Goal: Information Seeking & Learning: Learn about a topic

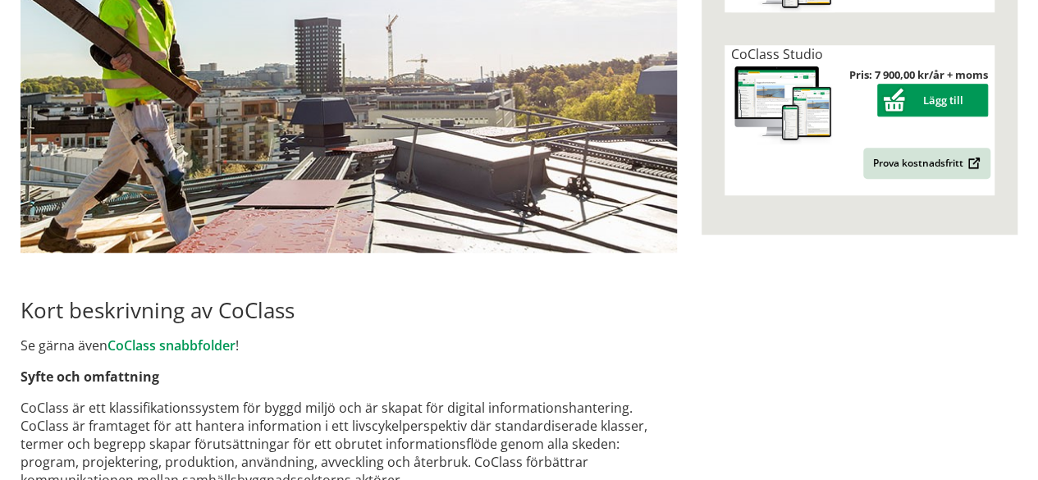
scroll to position [651, 0]
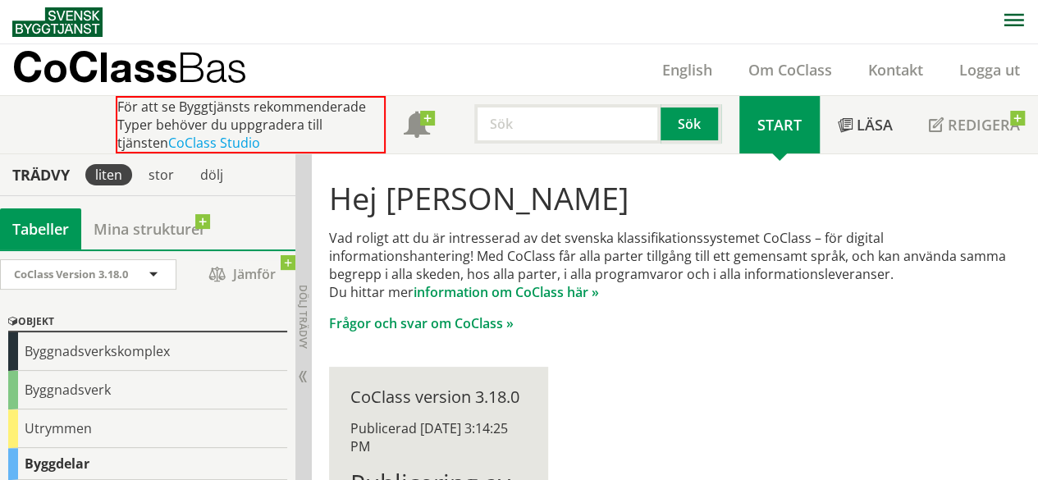
click at [559, 131] on input "text" at bounding box center [567, 123] width 186 height 39
paste input "PCL.11"
type input "PCL.11"
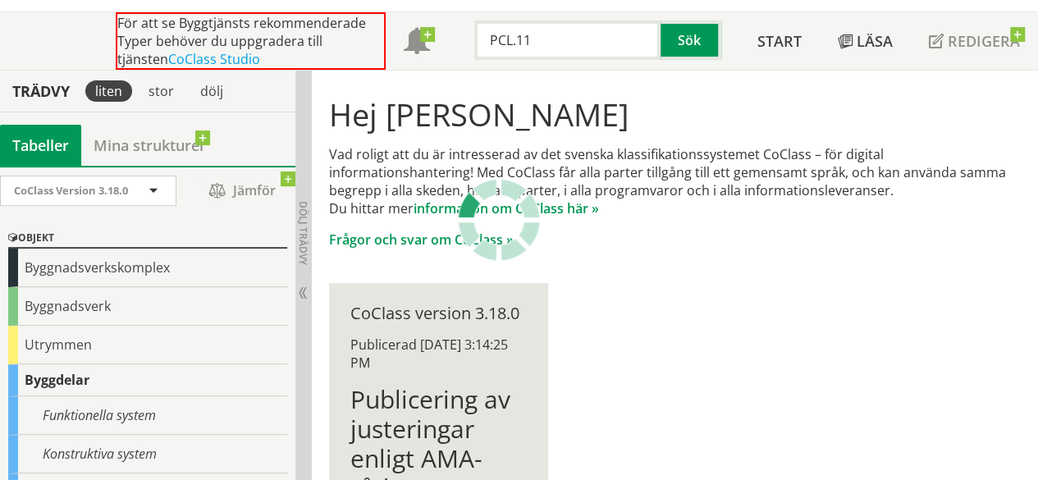
scroll to position [95, 0]
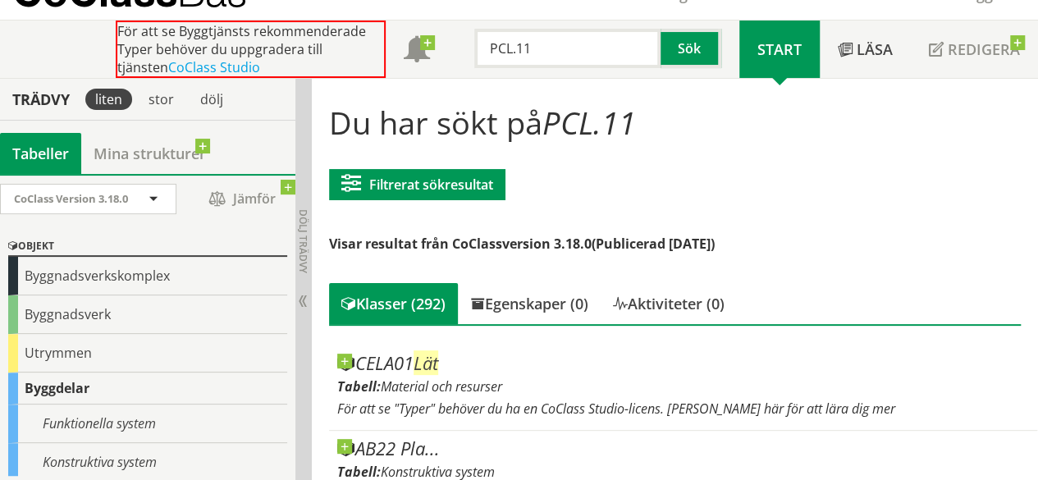
scroll to position [71, 0]
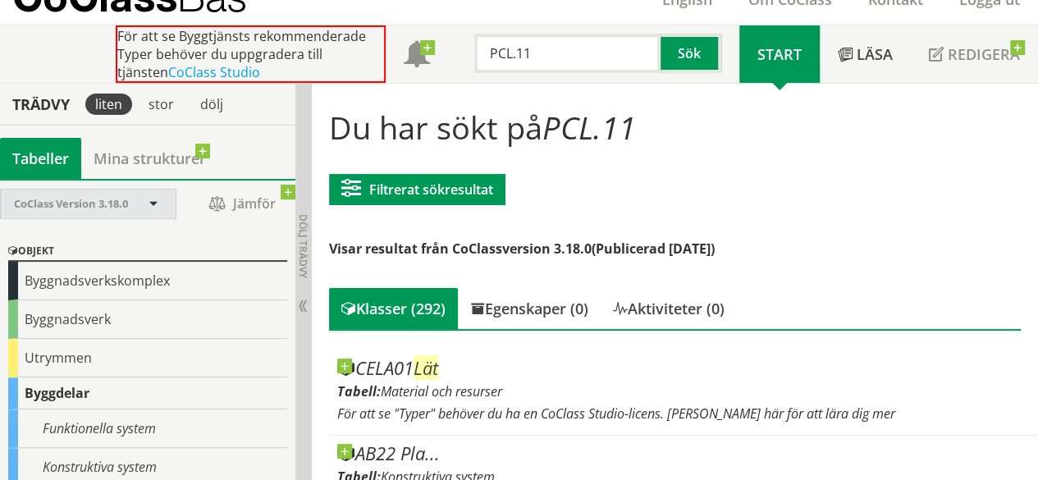
click at [90, 212] on div "CoClass Version 3.18.0" at bounding box center [80, 203] width 132 height 29
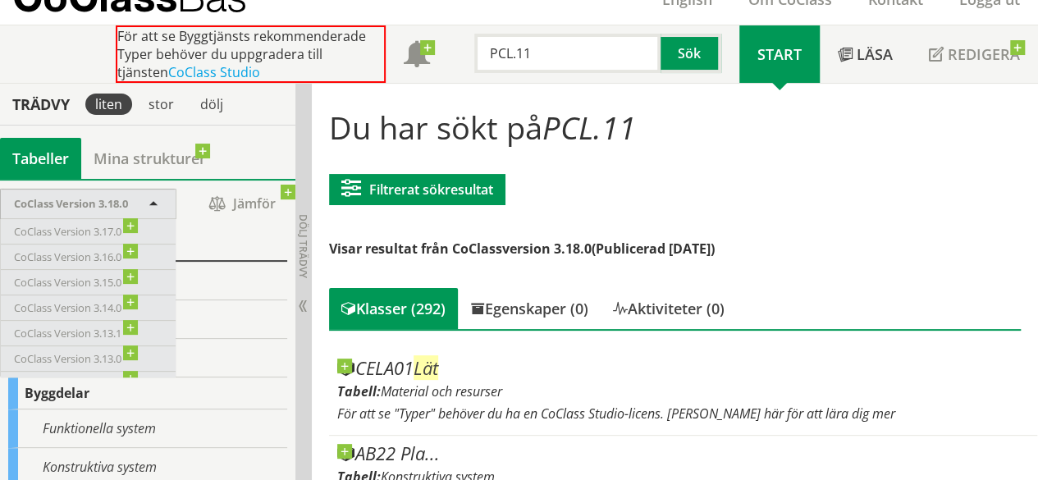
click at [125, 196] on span "CoClass Version 3.18.0" at bounding box center [71, 203] width 114 height 15
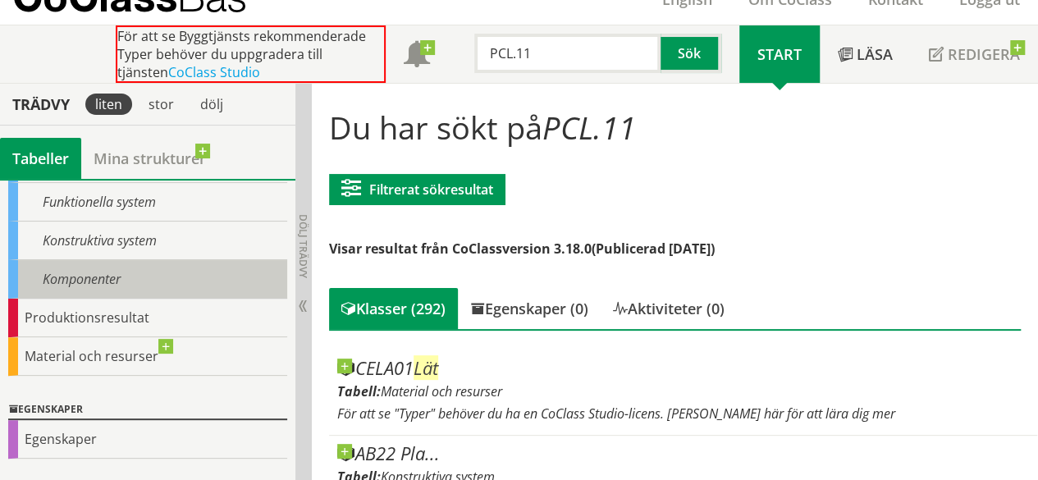
scroll to position [230, 0]
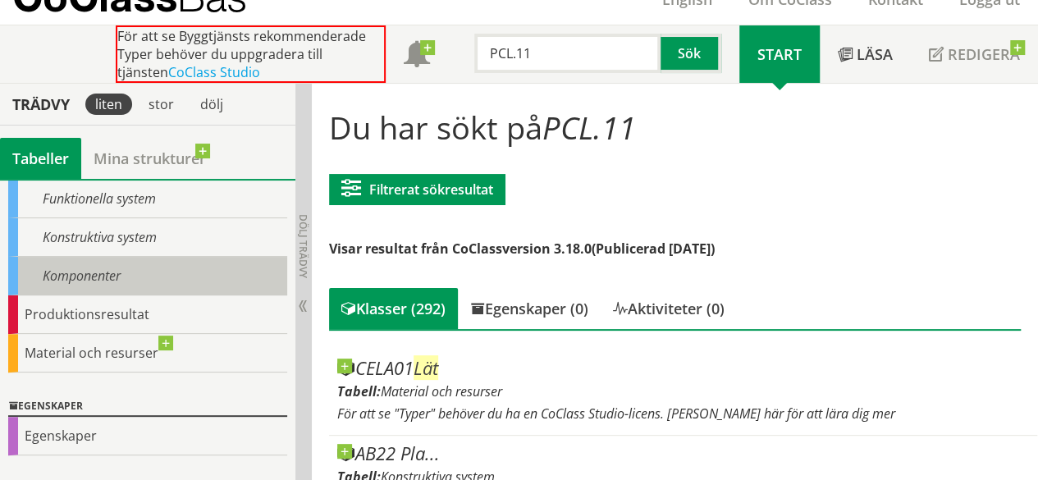
click at [98, 357] on div "Material och resurser" at bounding box center [147, 353] width 279 height 39
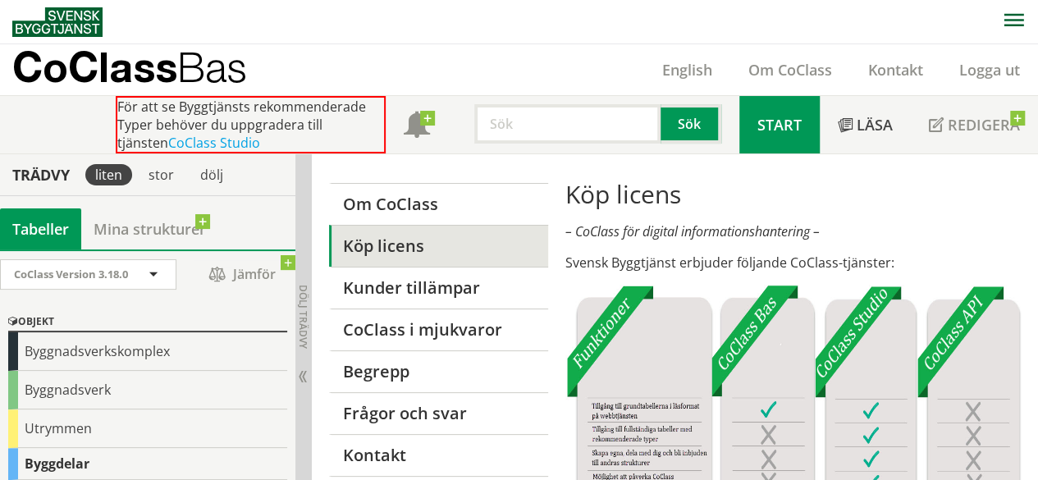
click at [791, 123] on span "Start" at bounding box center [779, 125] width 44 height 20
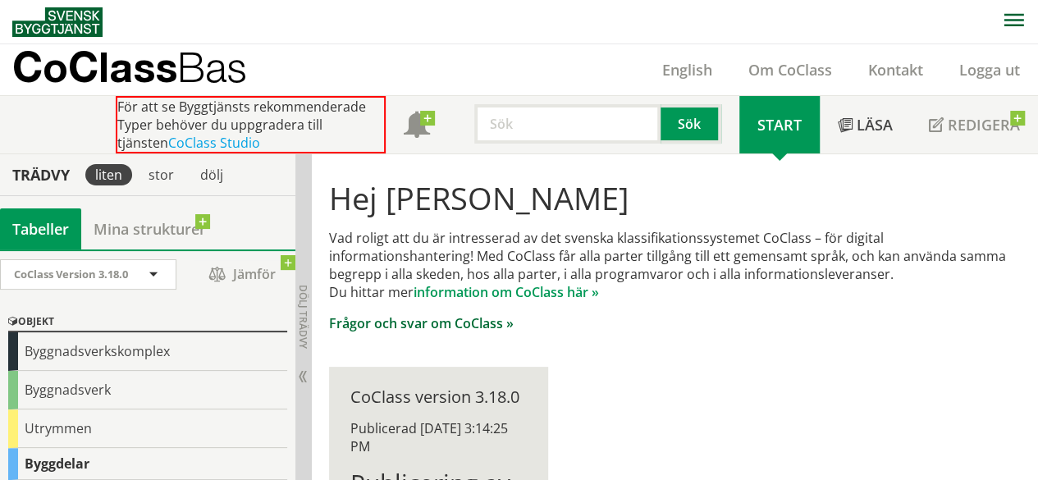
scroll to position [3, 0]
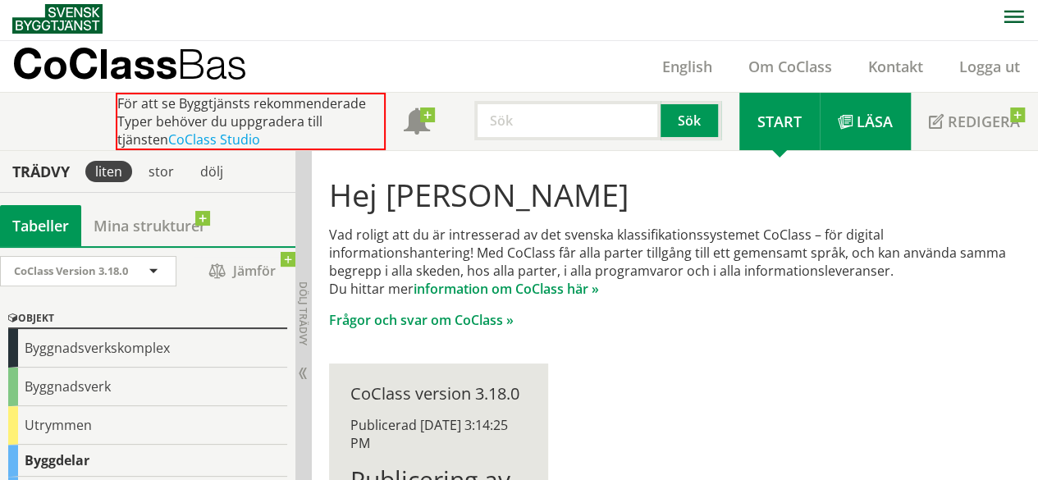
click at [861, 137] on link "Läsa" at bounding box center [864, 121] width 91 height 57
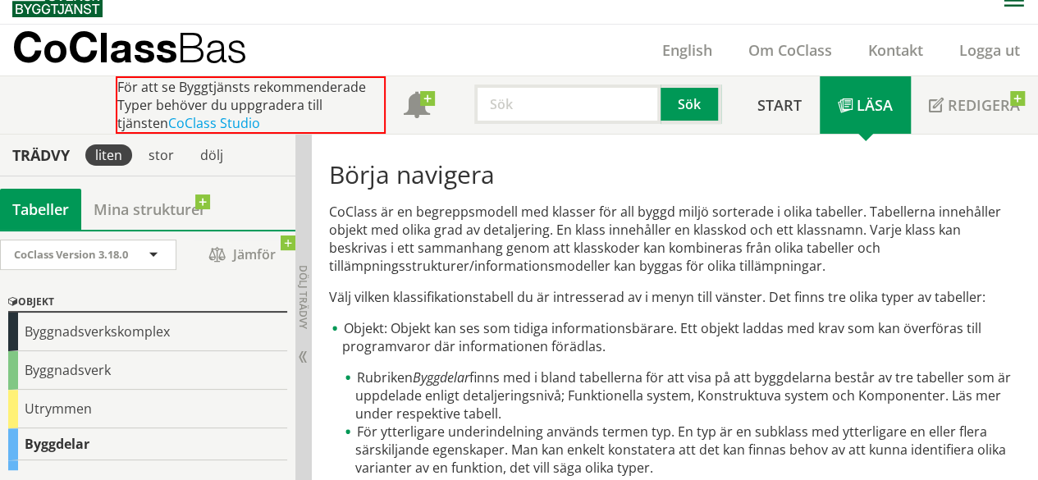
scroll to position [8, 0]
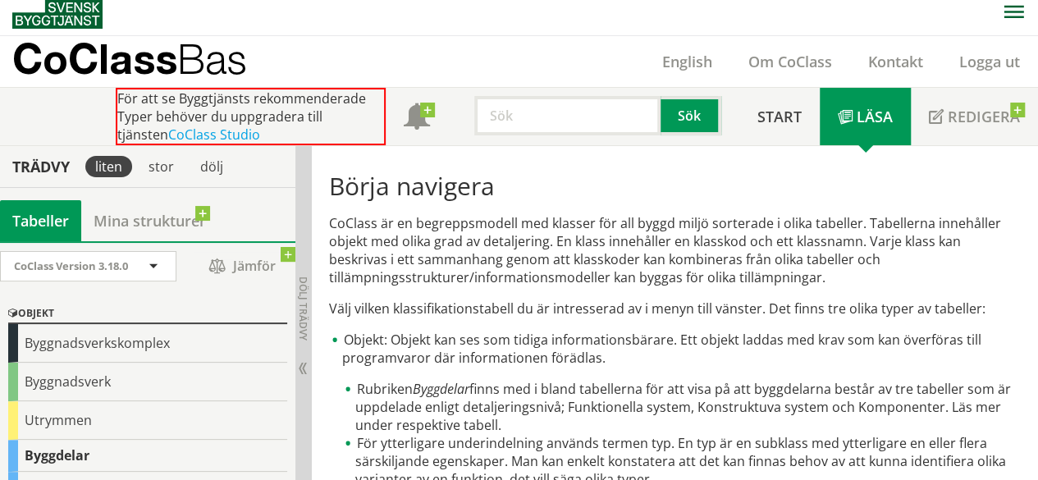
click at [601, 124] on input "text" at bounding box center [567, 115] width 186 height 39
paste input "PCL.11"
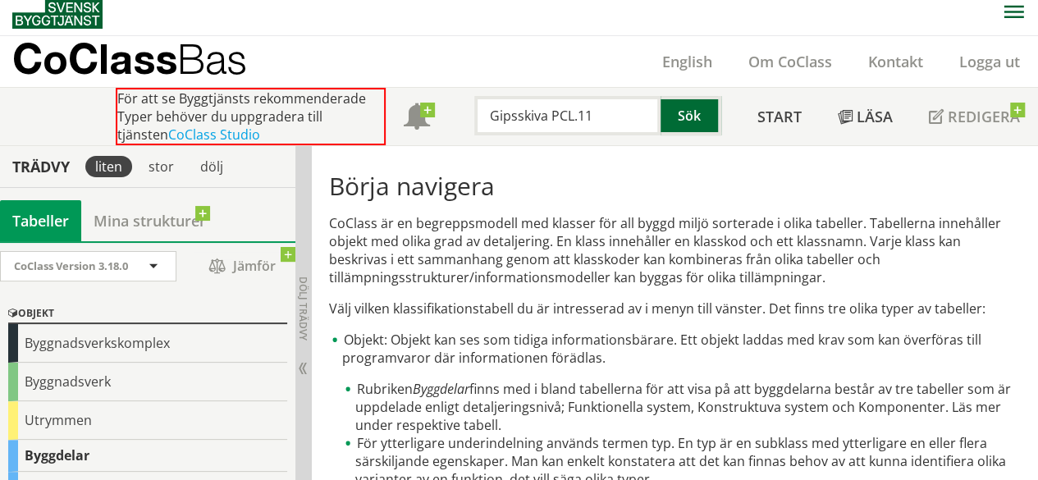
click at [671, 125] on button "Sök" at bounding box center [690, 115] width 61 height 39
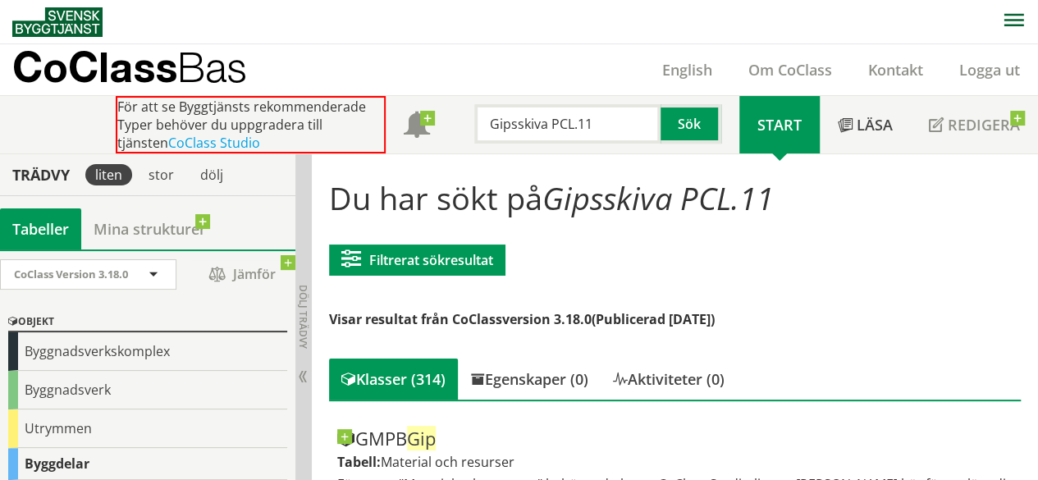
click at [546, 116] on input "Gipsskiva PCL.11" at bounding box center [567, 123] width 186 height 39
type input "BSAB PCL.11"
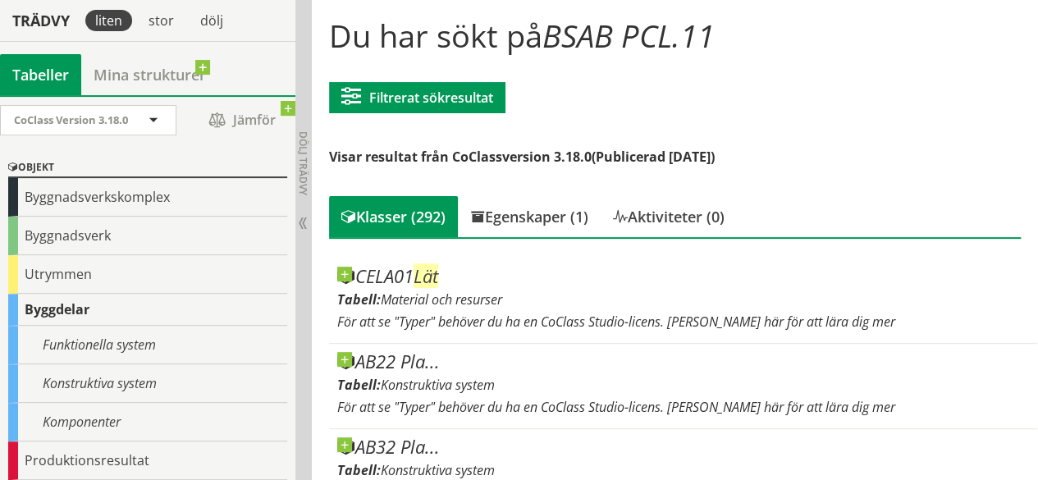
scroll to position [165, 0]
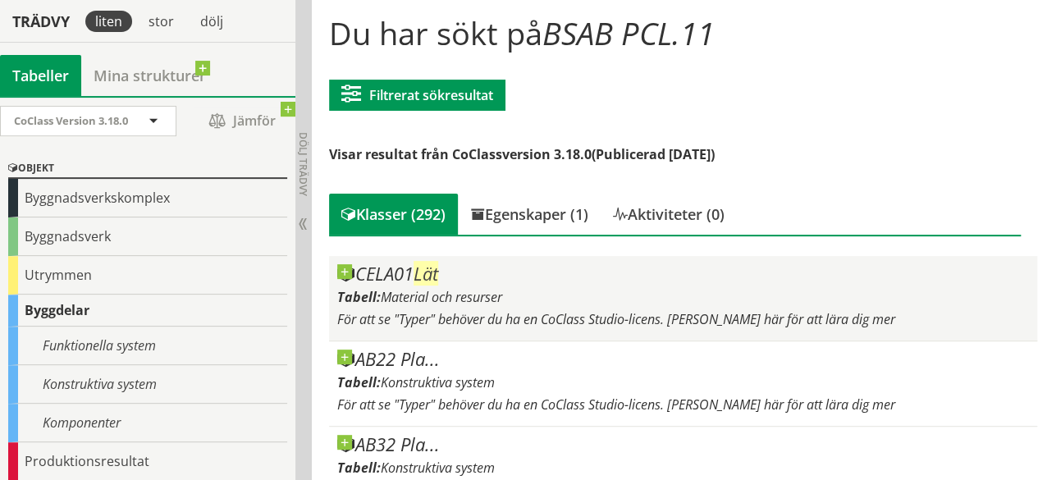
click at [426, 276] on span "Lät" at bounding box center [425, 273] width 25 height 25
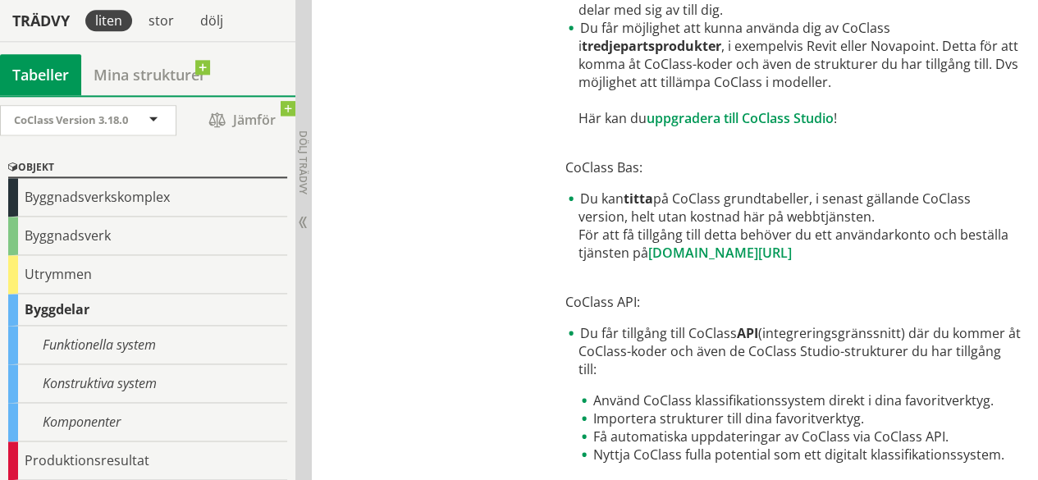
scroll to position [1048, 0]
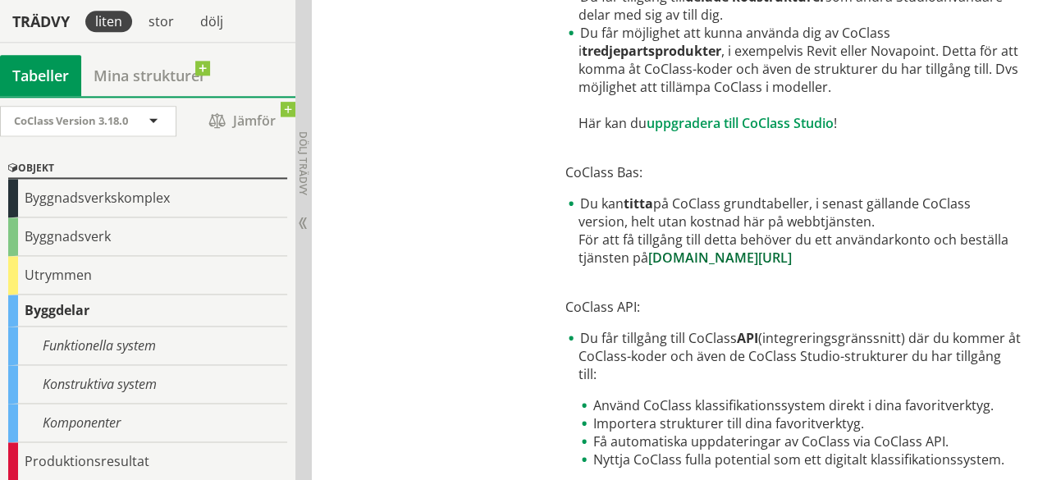
click at [743, 258] on link "www.byggtjanst.se/tjanster/coclass" at bounding box center [720, 258] width 144 height 18
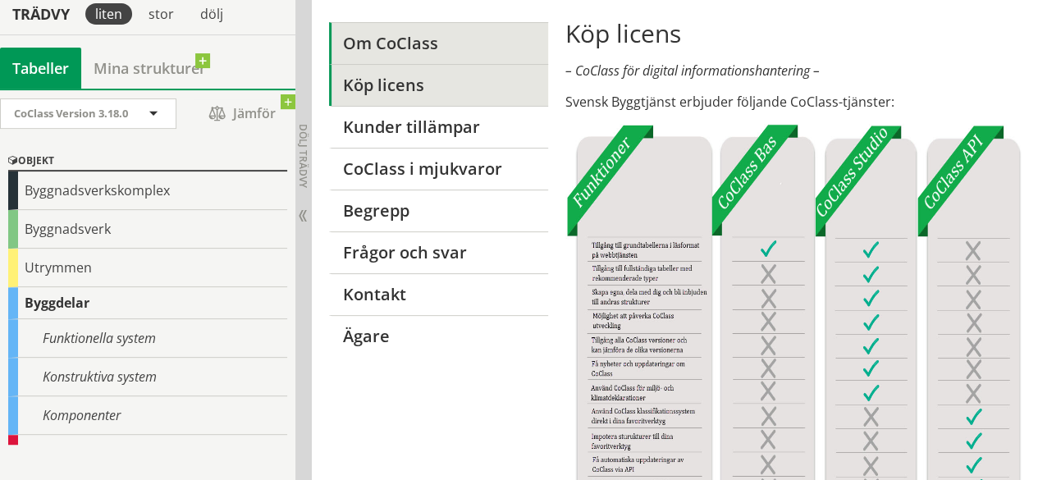
scroll to position [172, 0]
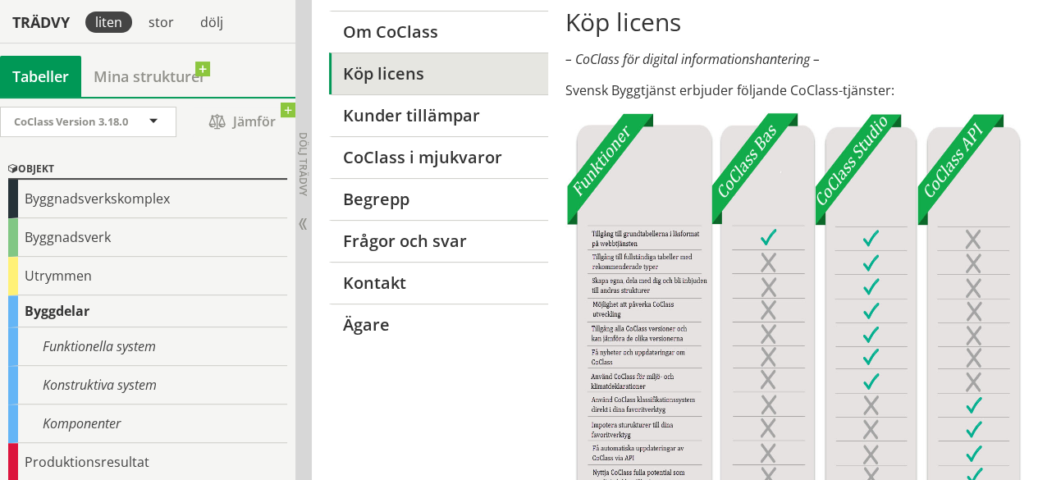
click at [851, 155] on img at bounding box center [793, 312] width 456 height 400
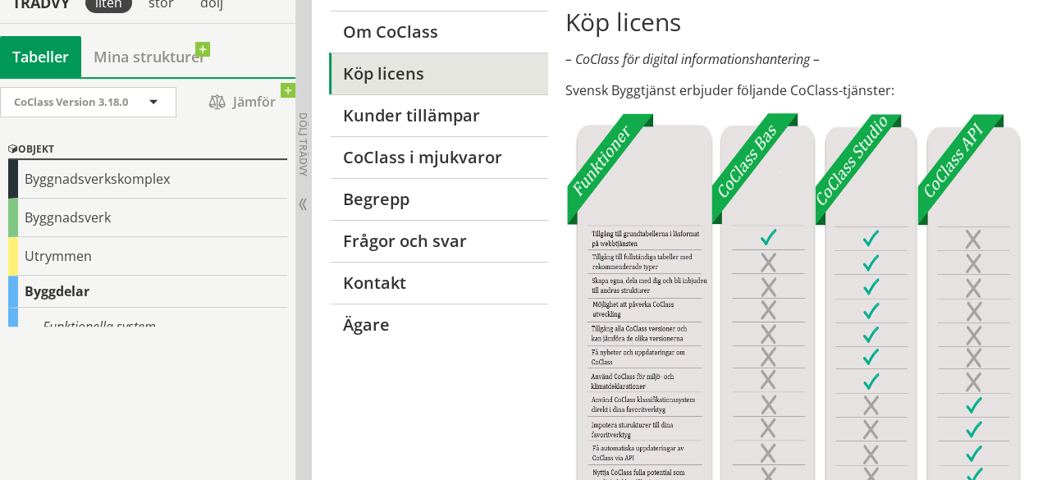
scroll to position [0, 0]
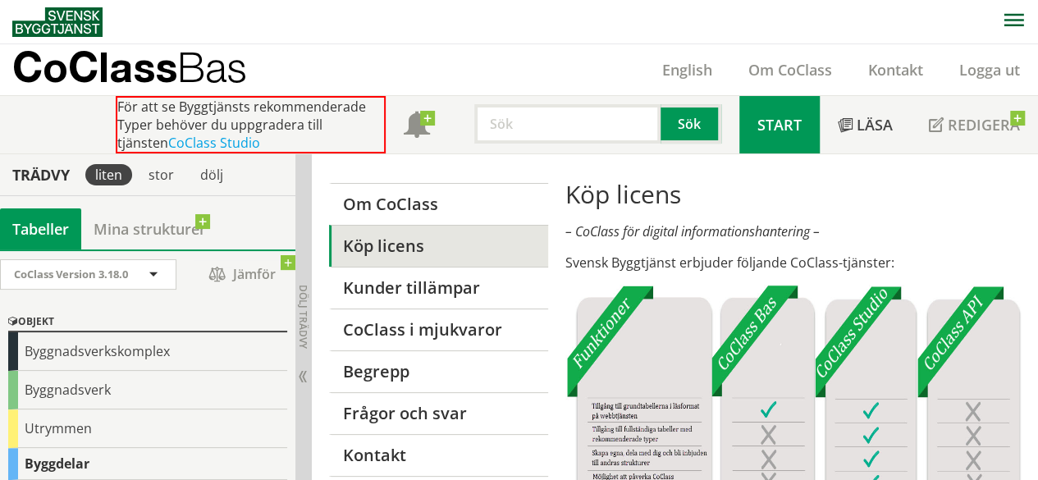
click at [763, 127] on span "Start" at bounding box center [779, 125] width 44 height 20
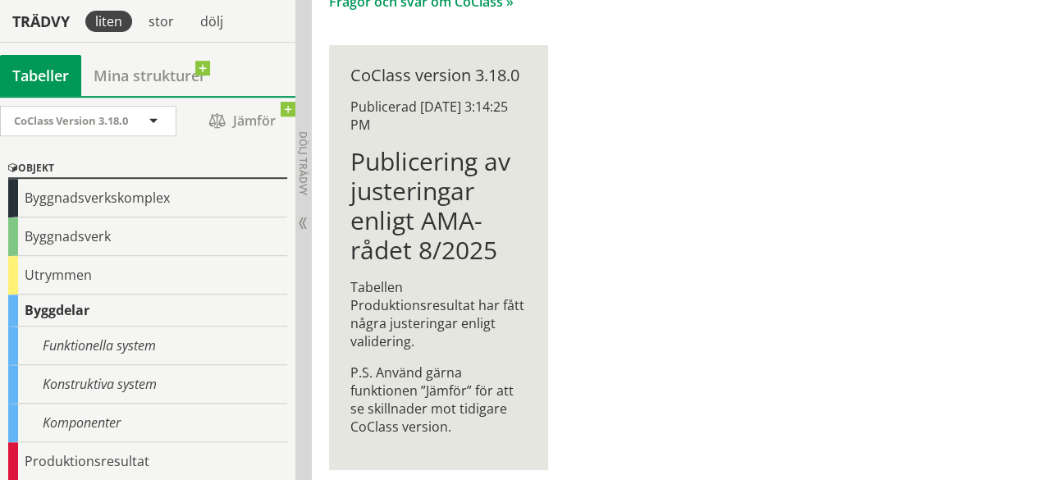
scroll to position [336, 0]
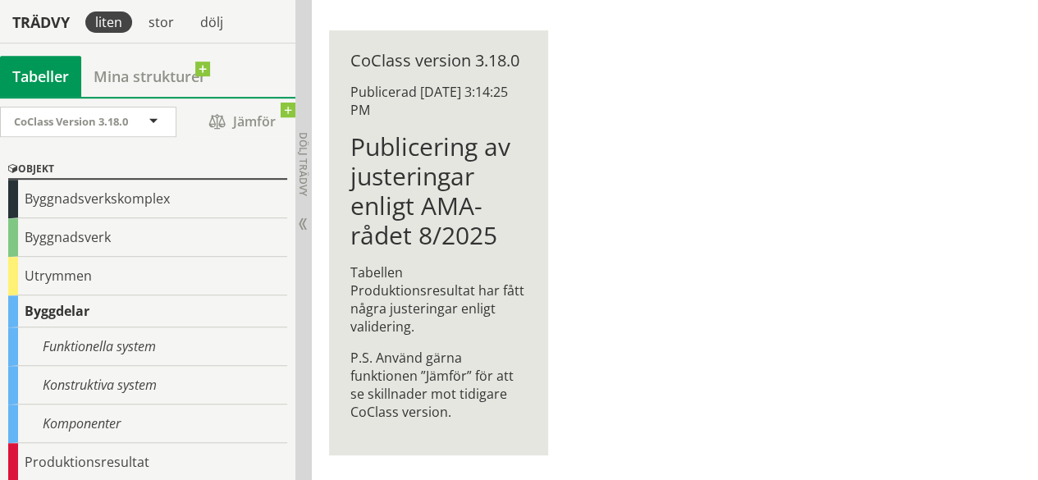
click at [458, 282] on p "Tabellen Produktionsresultat har fått några justeringar enligt validering." at bounding box center [438, 299] width 176 height 72
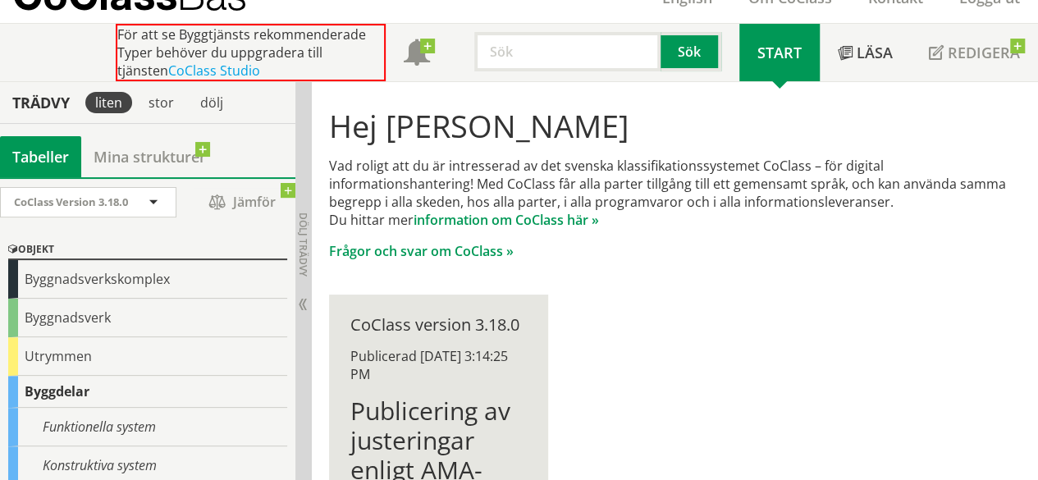
scroll to position [0, 0]
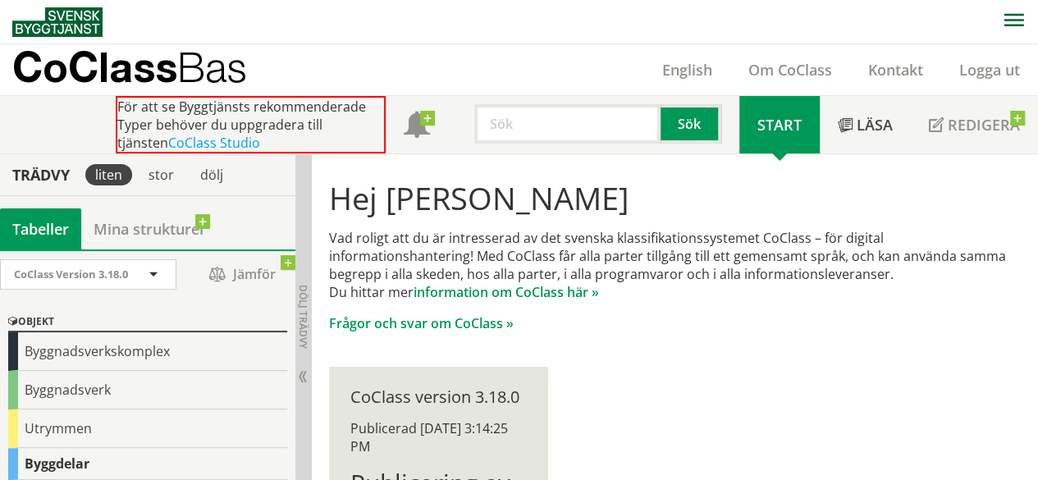
click at [542, 130] on input "text" at bounding box center [567, 123] width 186 height 39
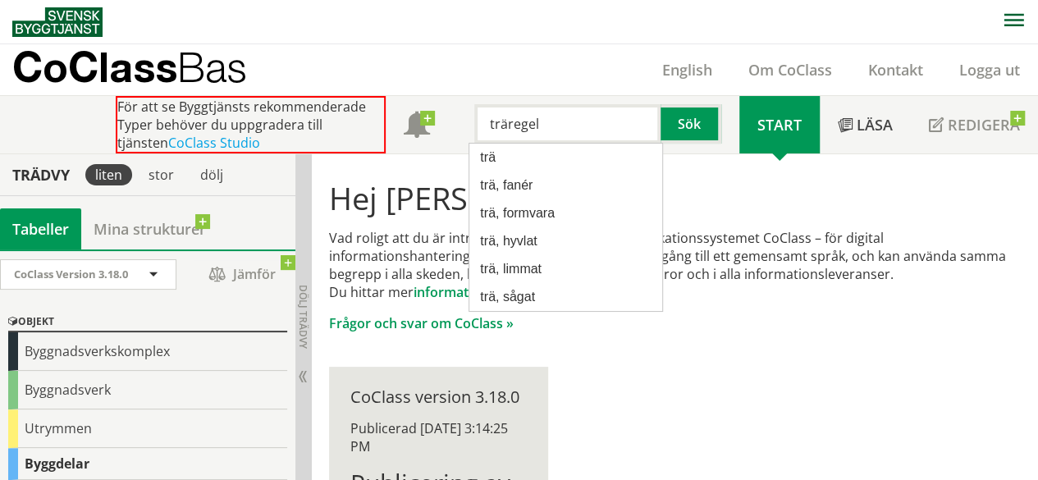
type input "träregel"
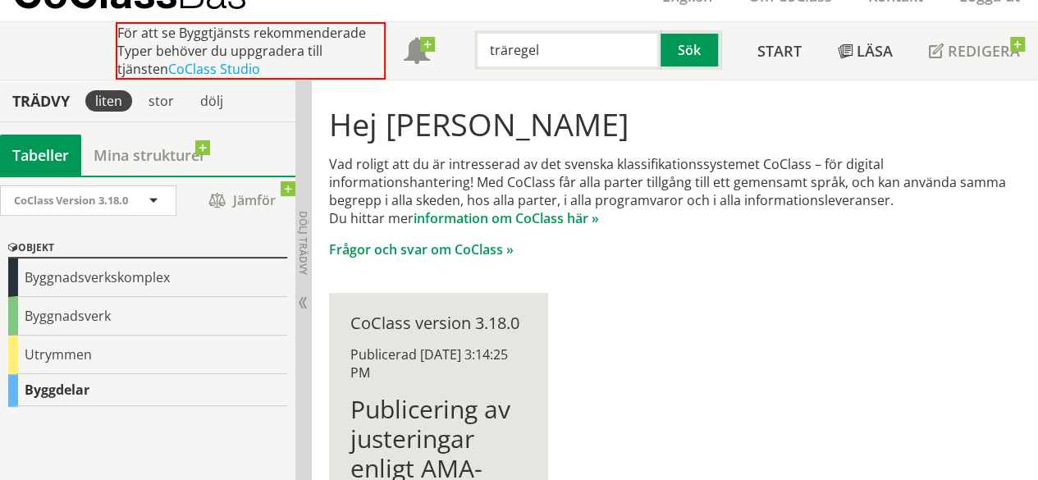
scroll to position [87, 0]
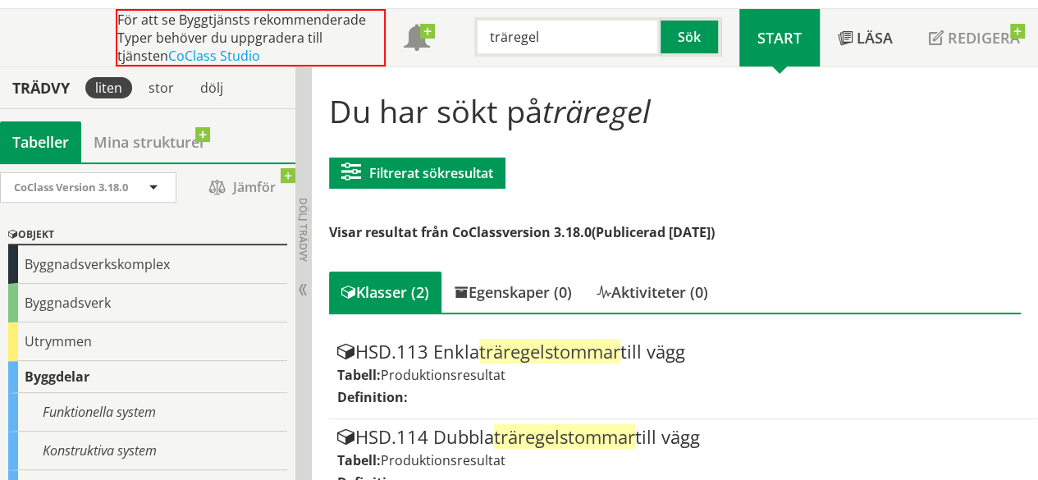
scroll to position [118, 0]
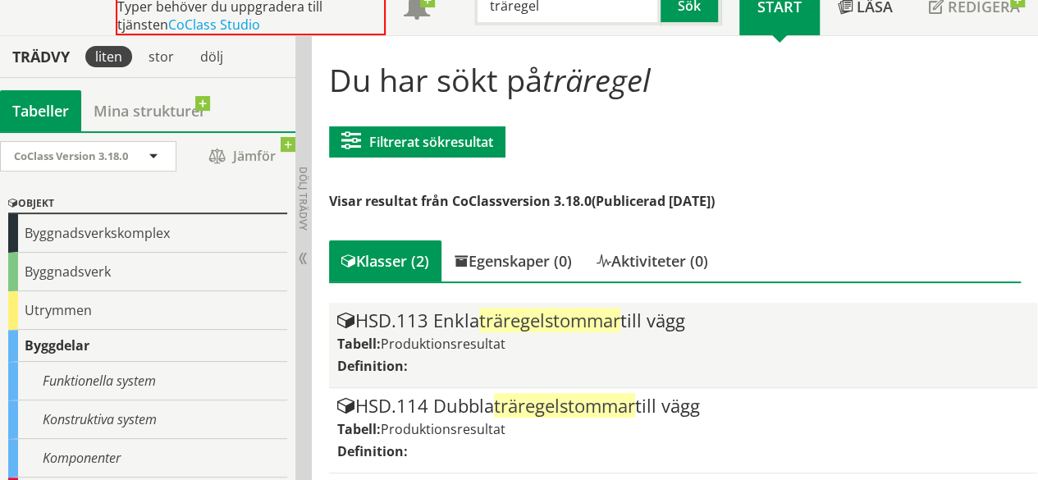
click at [448, 330] on div "HSD.113 Enkla träregelstommar till vägg" at bounding box center [683, 321] width 692 height 20
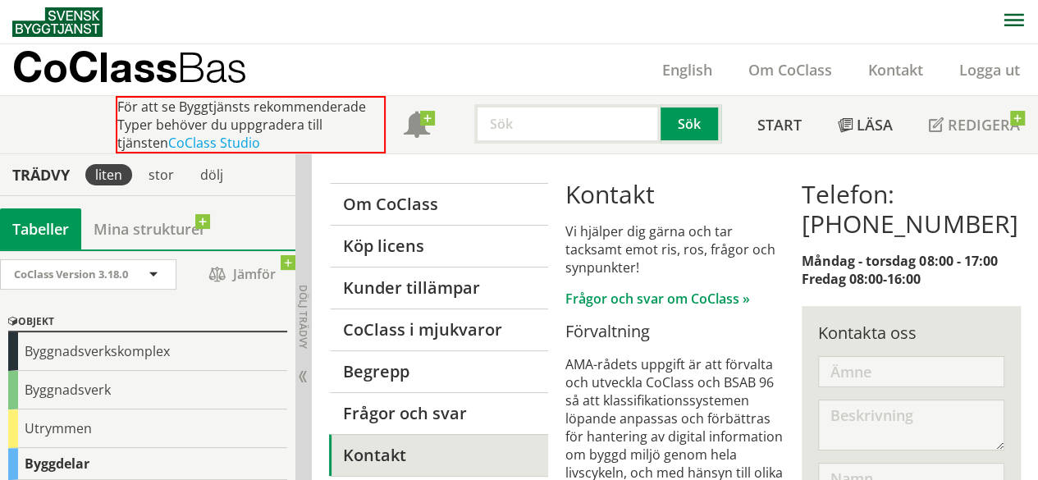
click at [614, 122] on input "text" at bounding box center [567, 123] width 186 height 39
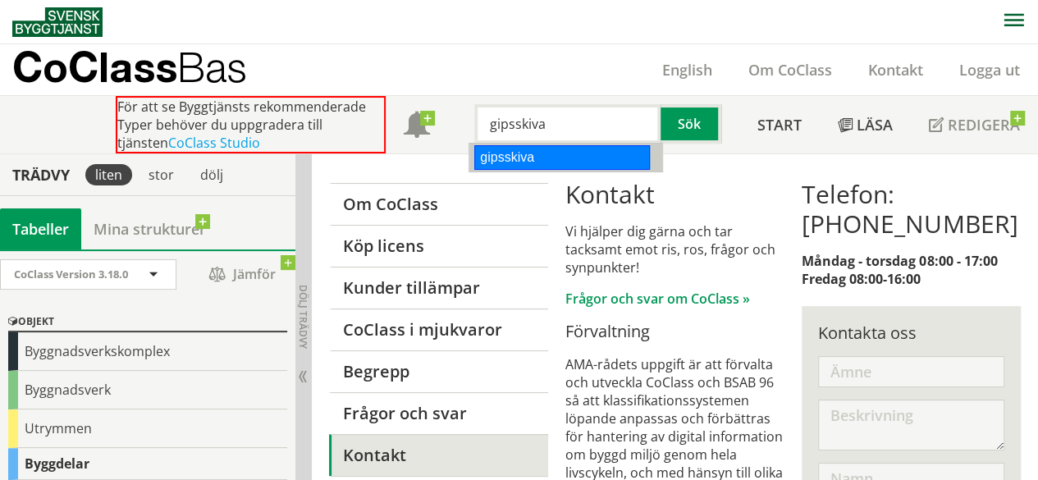
click at [569, 158] on div "gipsskiva" at bounding box center [562, 157] width 176 height 25
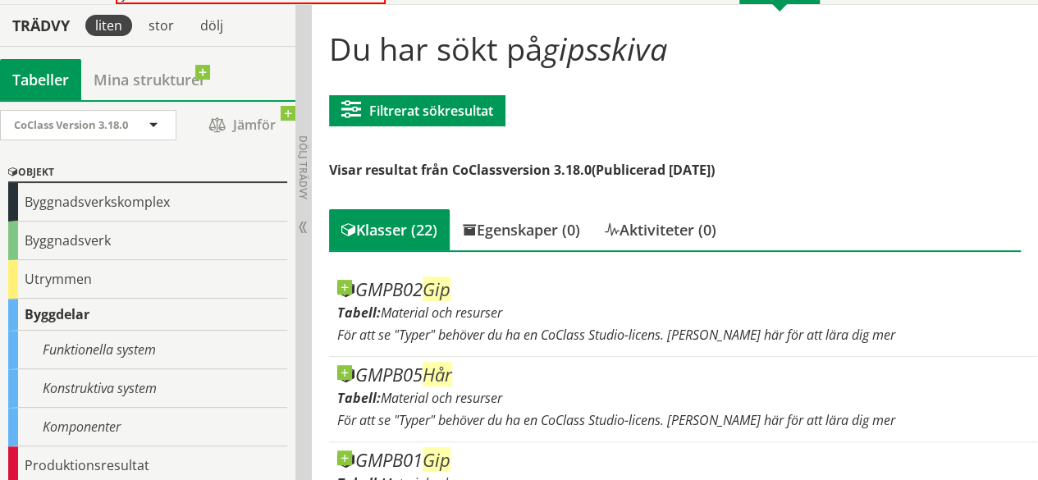
scroll to position [150, 0]
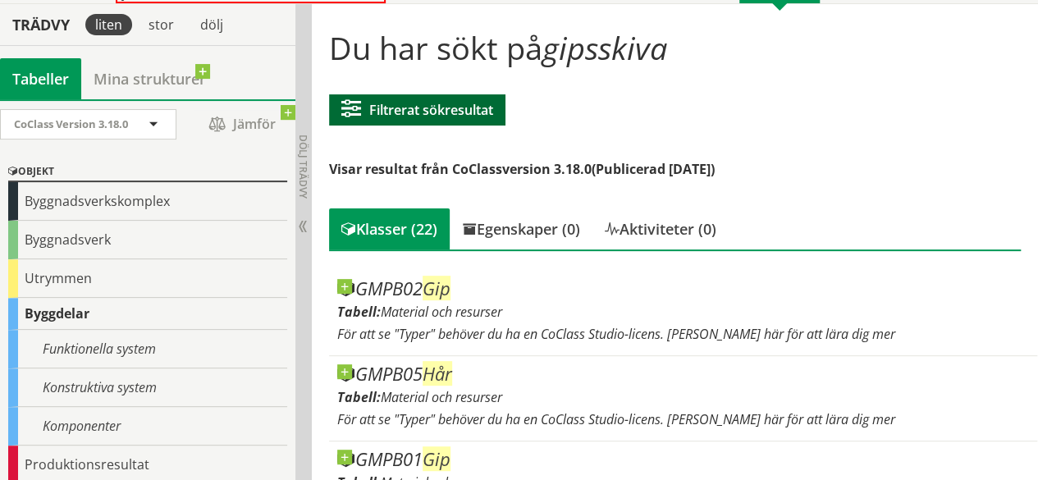
type input "gipsskiva"
click at [481, 116] on button "Filtrerat sökresultat" at bounding box center [417, 109] width 176 height 31
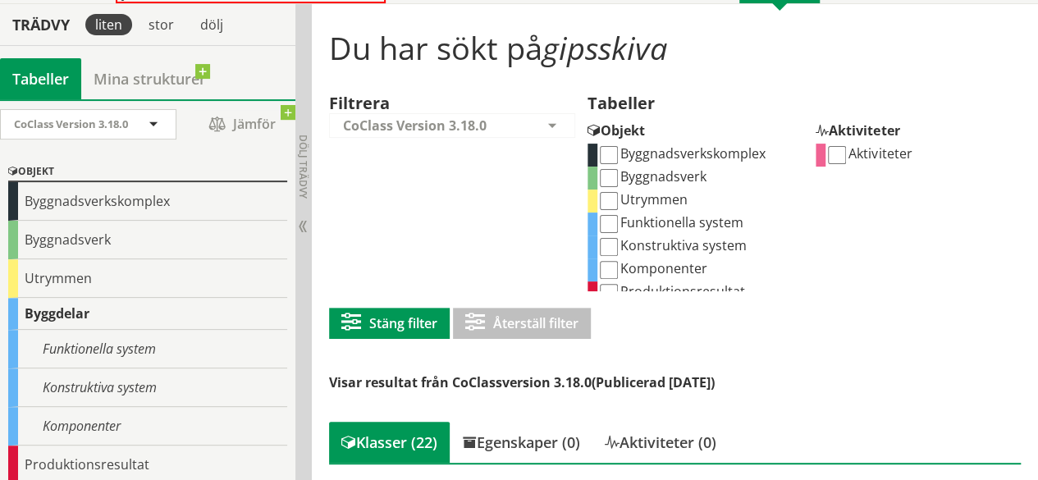
scroll to position [1, 0]
click at [606, 176] on input "Byggnadsverk" at bounding box center [609, 177] width 18 height 18
checkbox input "true"
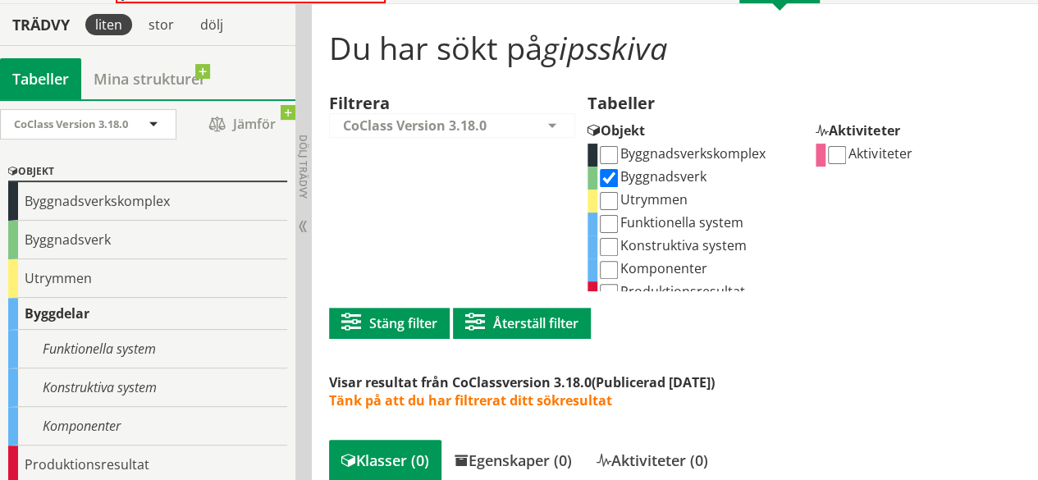
scroll to position [179, 0]
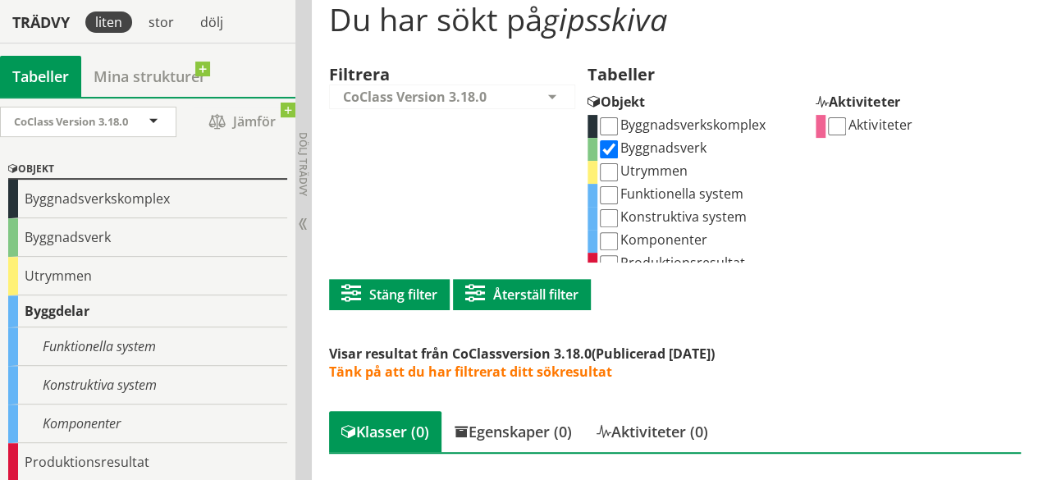
click at [603, 148] on input "Byggnadsverk" at bounding box center [609, 149] width 18 height 18
checkbox input "false"
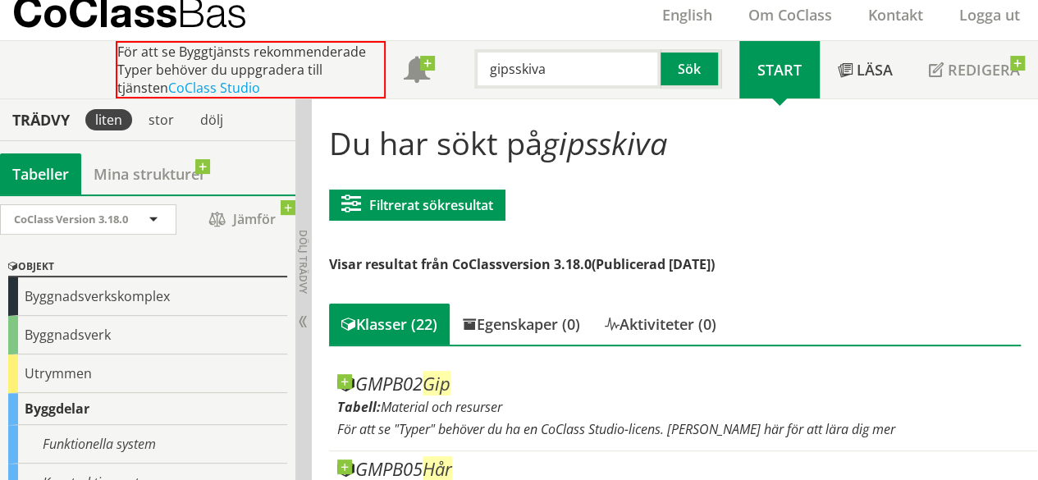
scroll to position [56, 0]
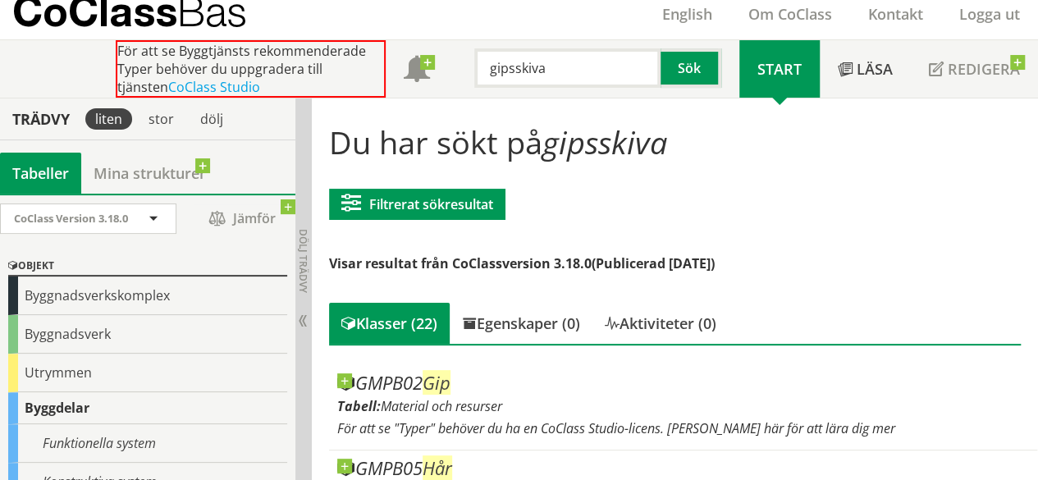
click at [586, 89] on div "För att se Byggtjänsts rekommenderade Typer behöver du uppgradera till tjänsten…" at bounding box center [427, 68] width 623 height 57
click at [583, 77] on input "gipsskiva" at bounding box center [567, 67] width 186 height 39
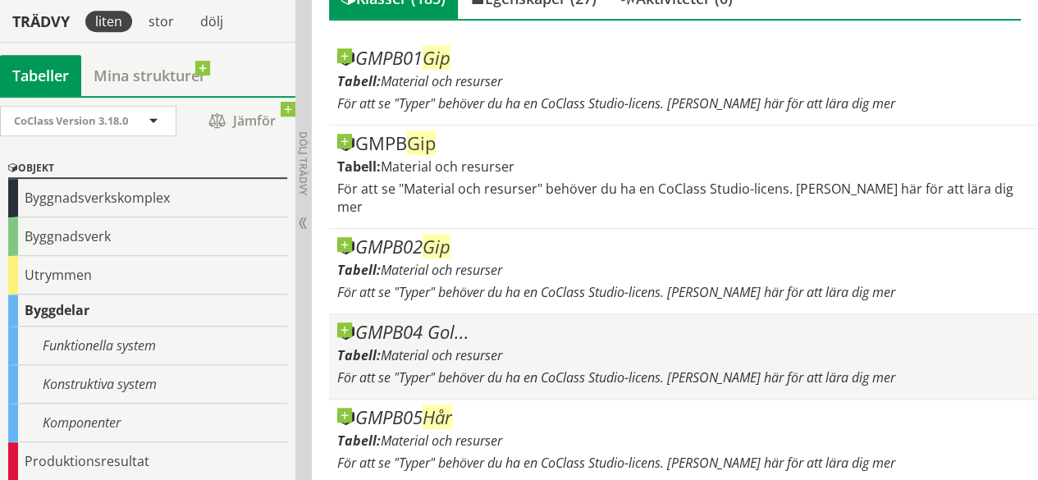
scroll to position [402, 0]
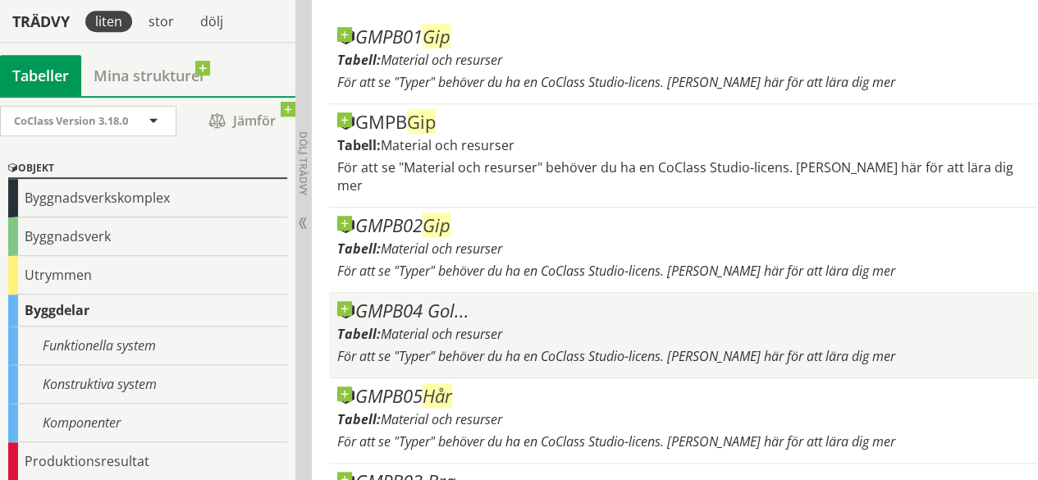
click at [468, 325] on span "Material och resurser" at bounding box center [441, 334] width 121 height 18
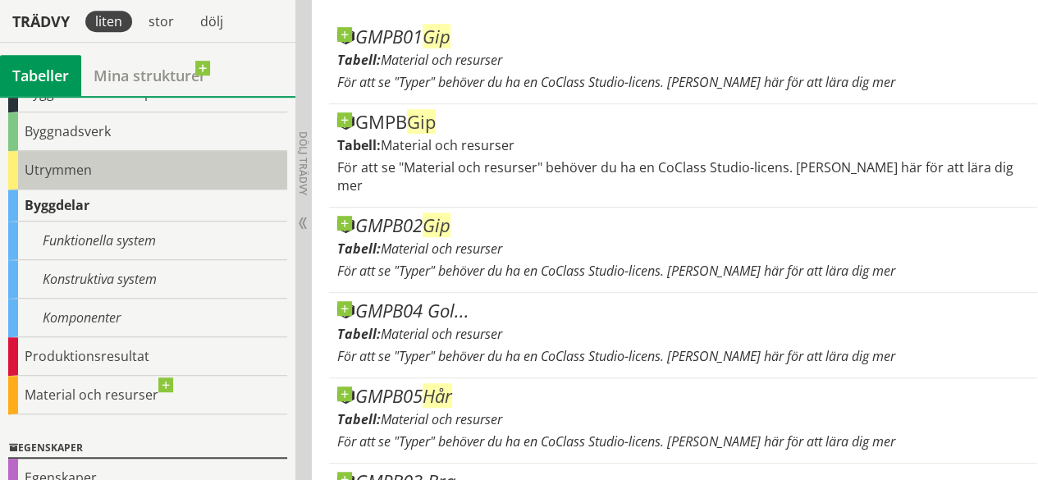
scroll to position [106, 0]
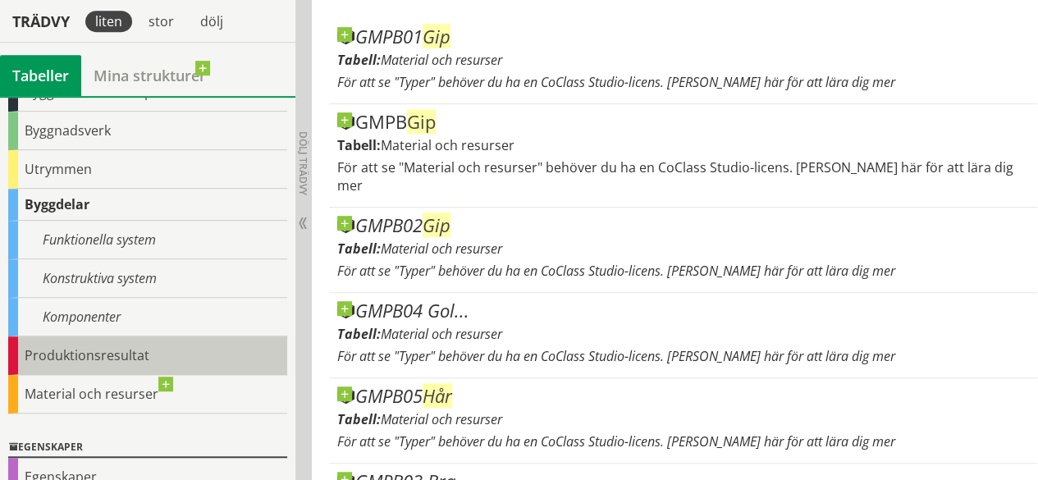
drag, startPoint x: 92, startPoint y: 264, endPoint x: 60, endPoint y: 346, distance: 88.0
click at [60, 346] on div "Produktionsresultat" at bounding box center [147, 355] width 279 height 39
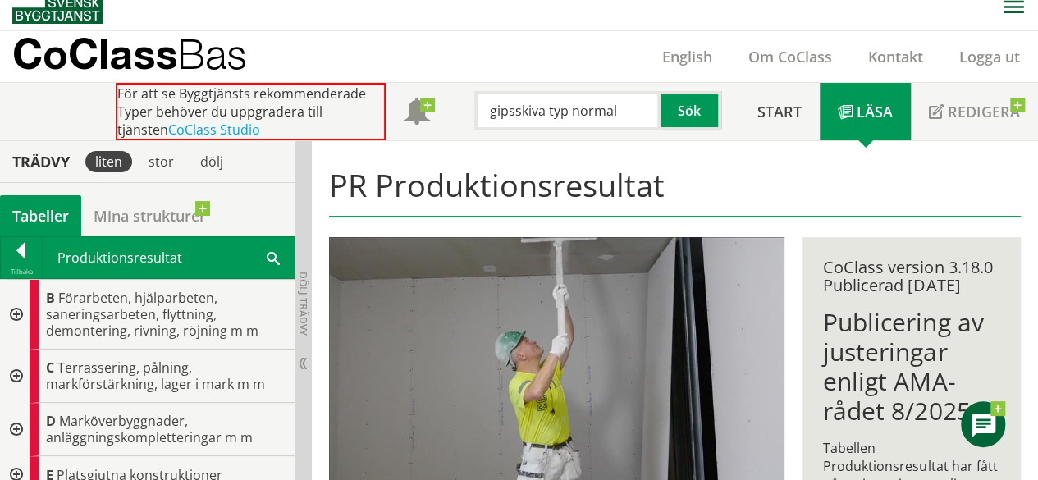
click at [425, 291] on img at bounding box center [557, 364] width 456 height 255
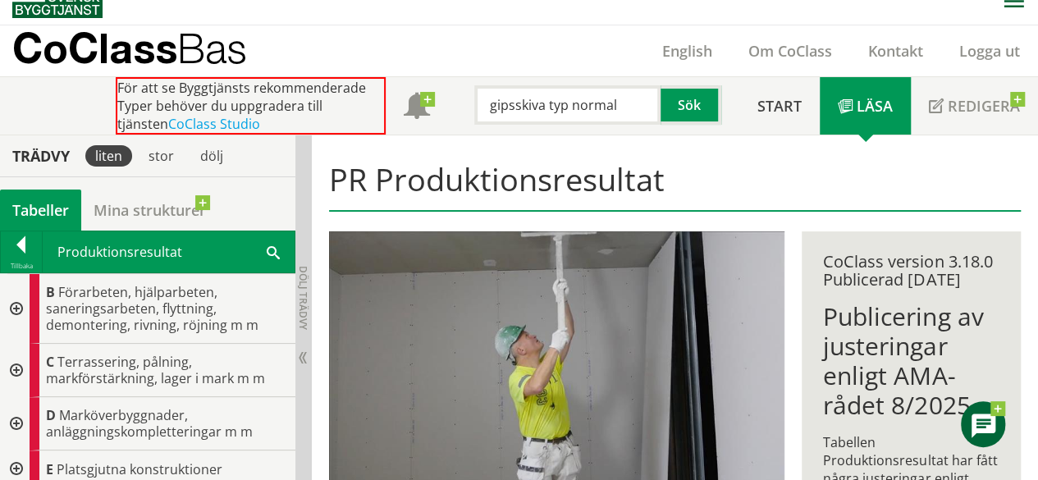
scroll to position [20, 0]
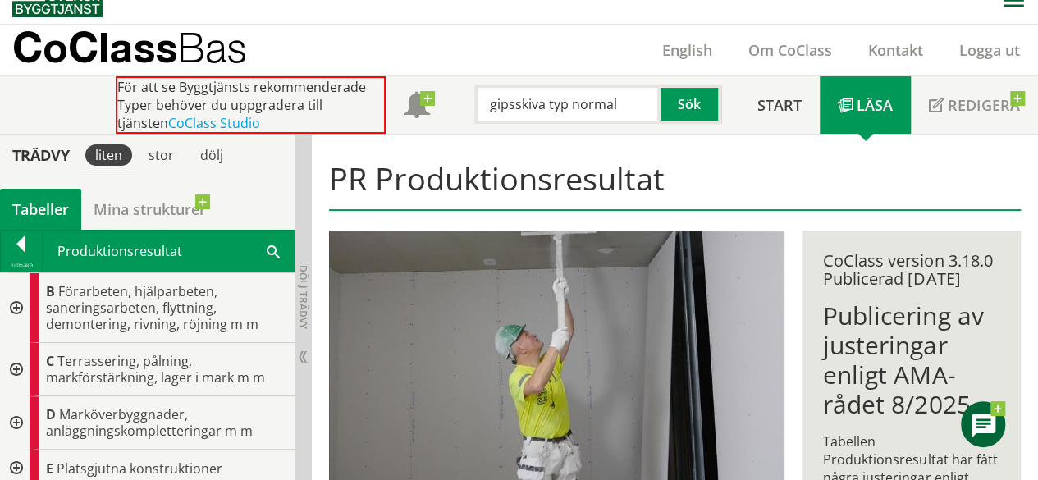
drag, startPoint x: 628, startPoint y: 107, endPoint x: 492, endPoint y: 112, distance: 136.2
click at [492, 112] on input "gipsskiva typ normal" at bounding box center [567, 103] width 186 height 39
type input "g"
click at [16, 248] on div at bounding box center [21, 246] width 41 height 23
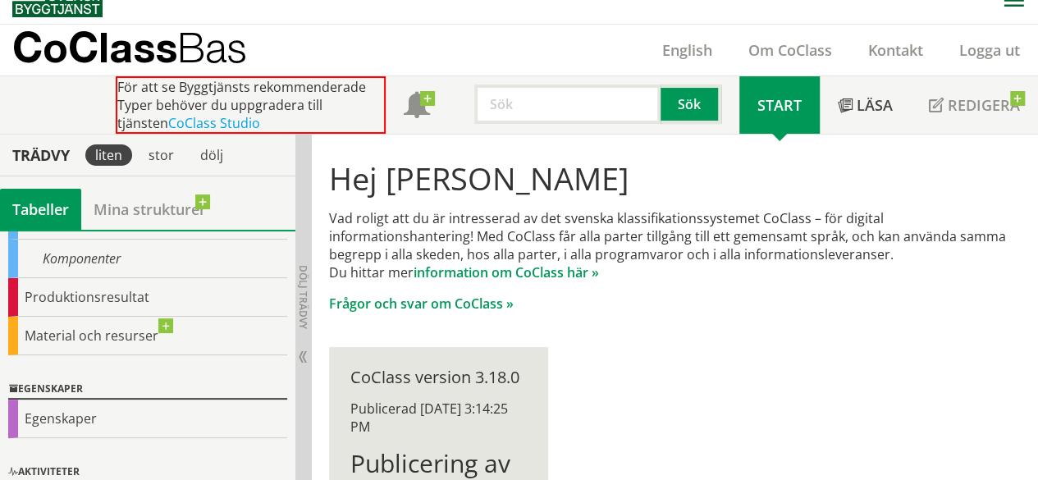
scroll to position [347, 0]
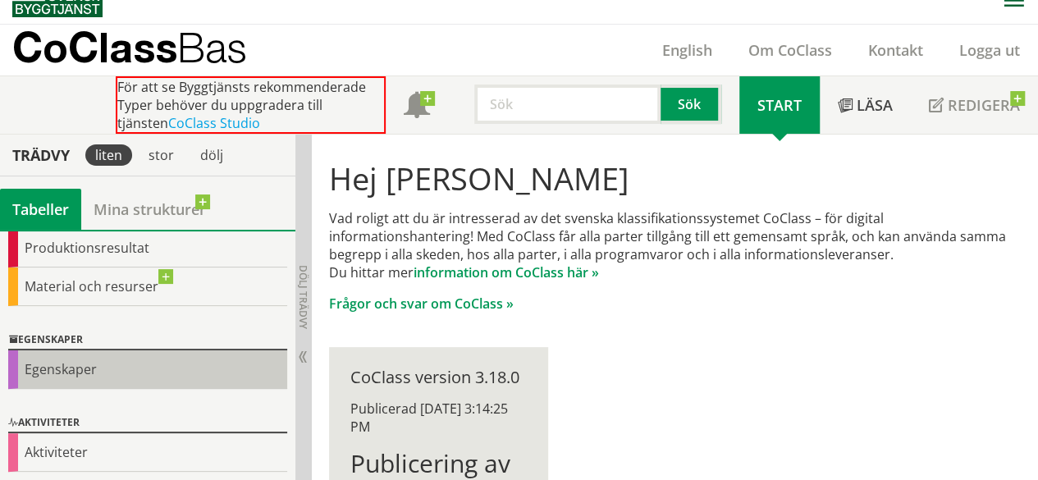
click at [122, 351] on div "Egenskaper" at bounding box center [147, 369] width 279 height 39
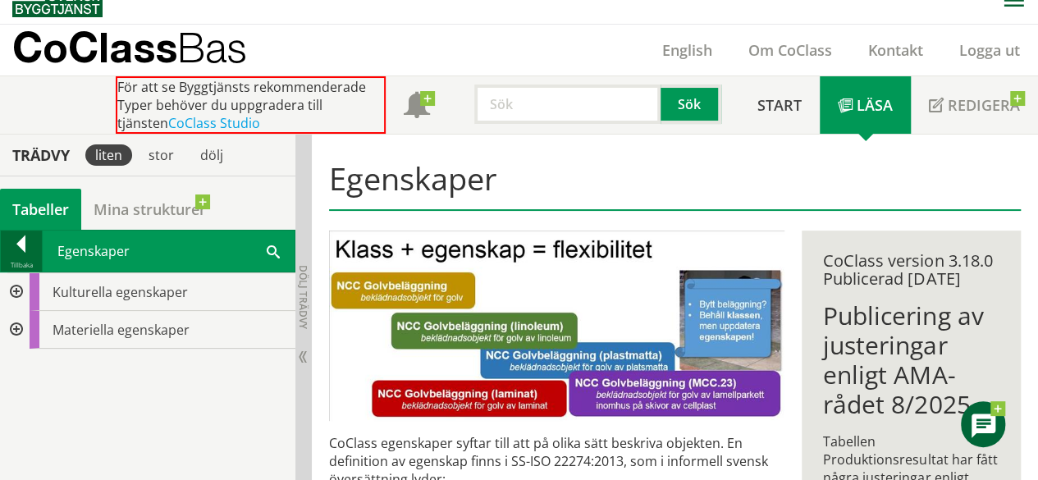
click at [15, 235] on div at bounding box center [21, 246] width 41 height 23
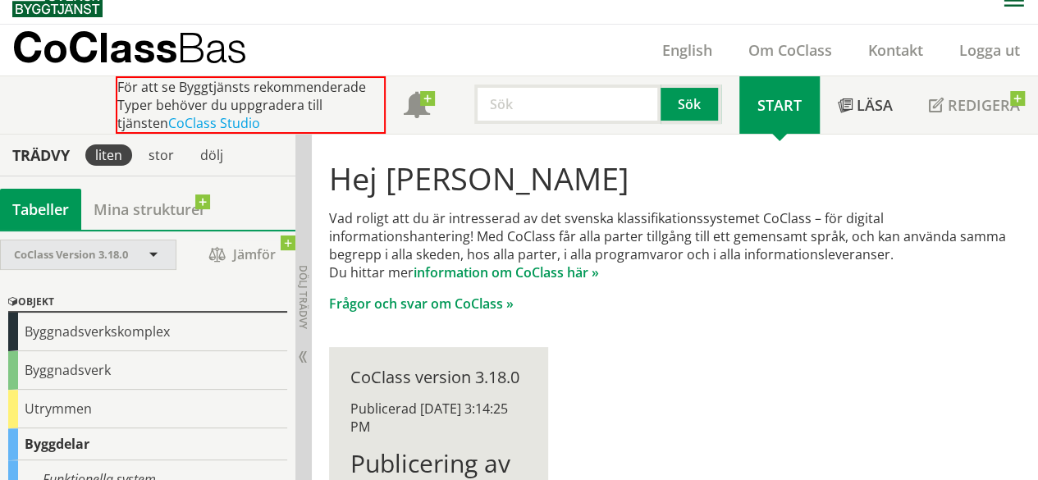
click at [151, 262] on div "CoClass Version 3.18.0" at bounding box center [88, 254] width 175 height 29
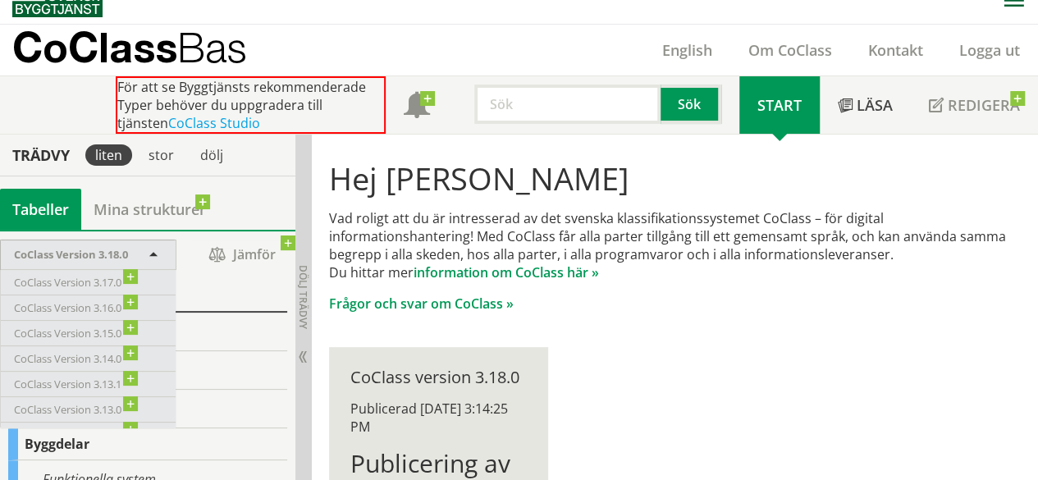
click at [151, 251] on span at bounding box center [153, 256] width 15 height 15
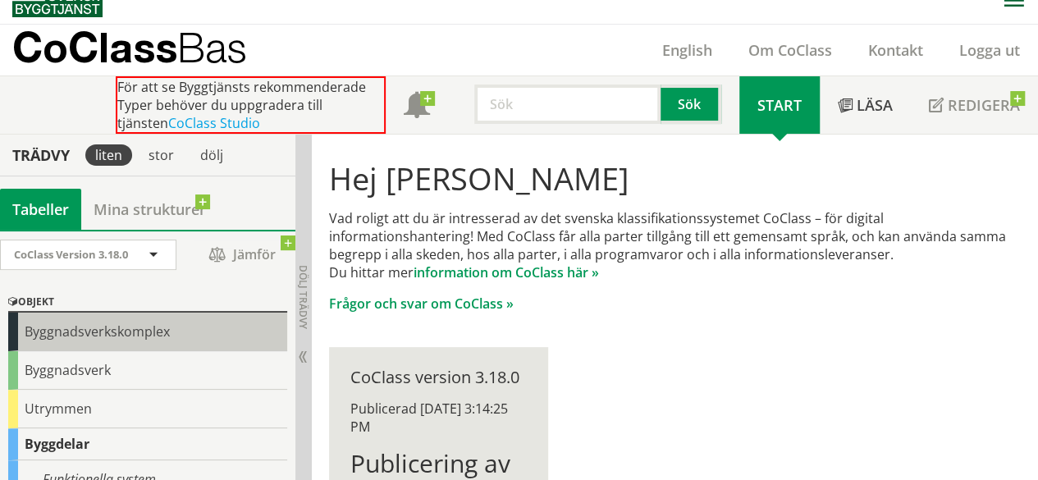
click at [180, 323] on div "Byggnadsverkskomplex" at bounding box center [147, 332] width 279 height 39
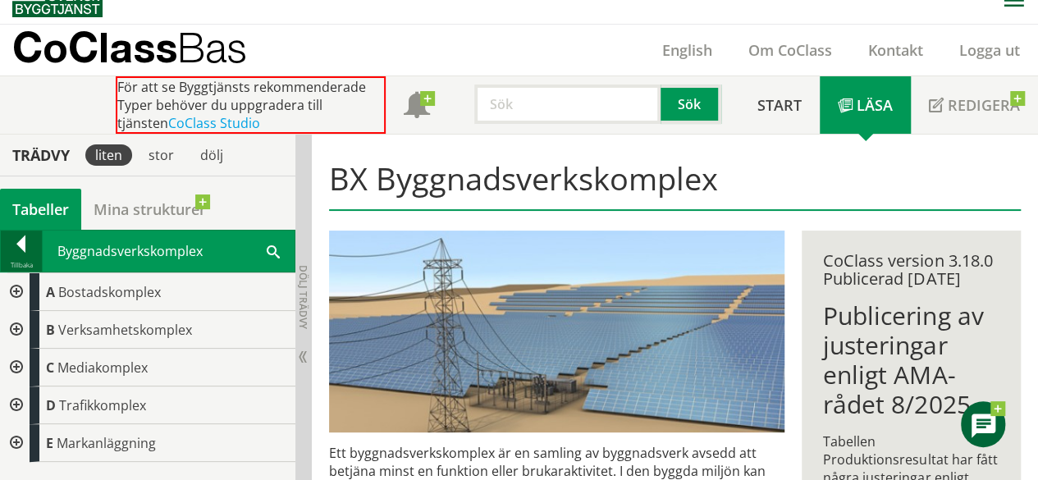
click at [25, 244] on div at bounding box center [21, 246] width 41 height 23
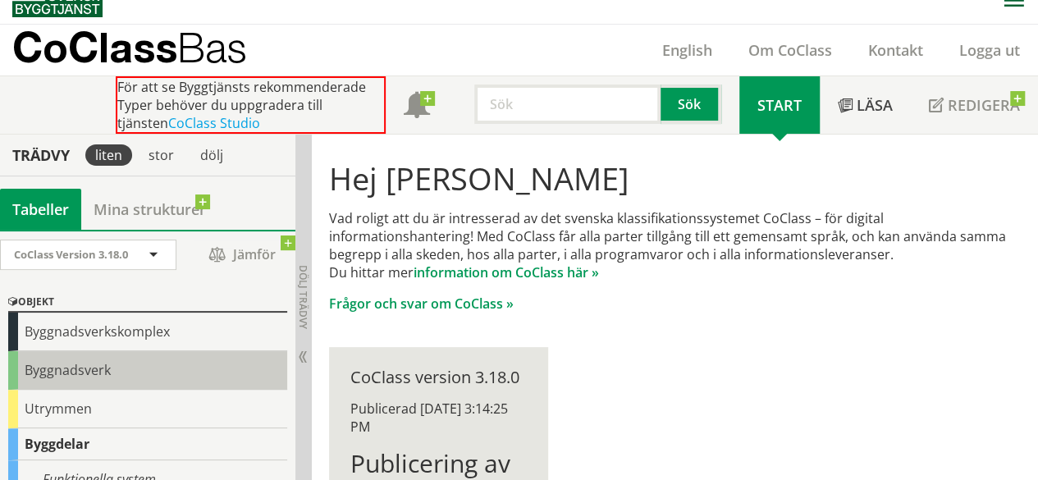
click at [102, 376] on div "Byggnadsverk" at bounding box center [147, 370] width 279 height 39
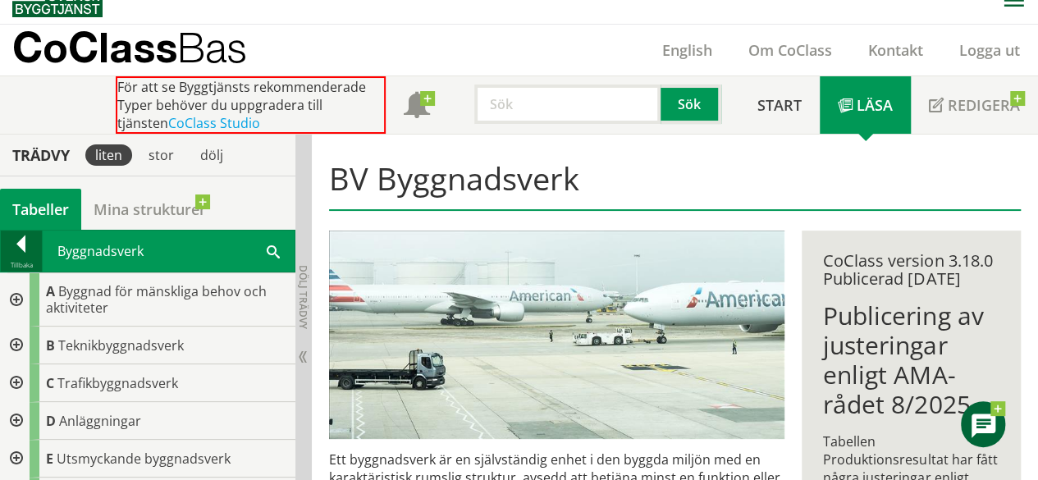
click at [26, 242] on div at bounding box center [21, 246] width 41 height 23
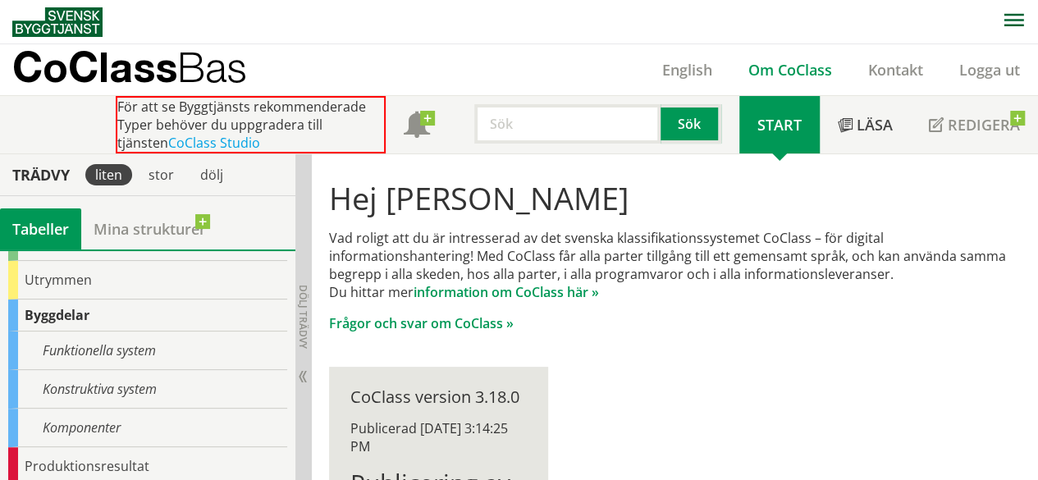
click at [785, 73] on link "Om CoClass" at bounding box center [790, 70] width 120 height 20
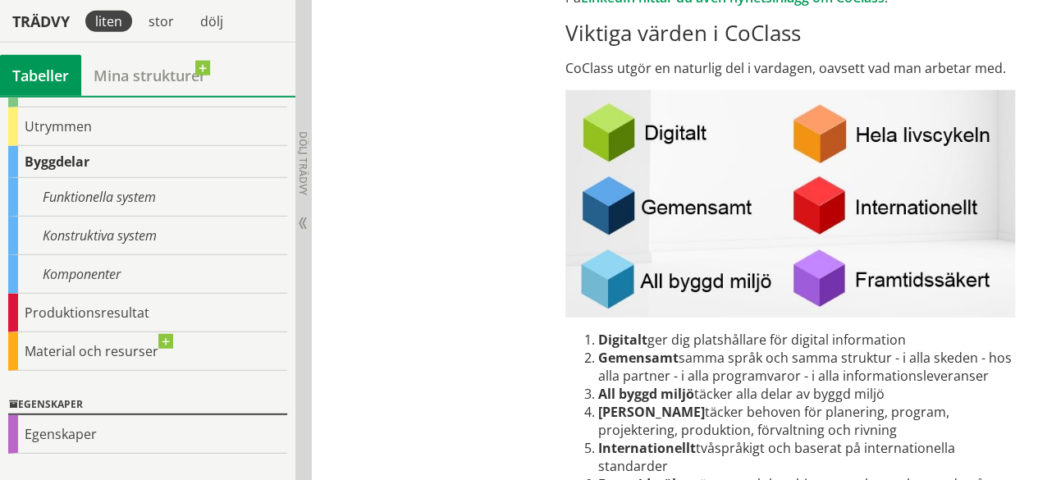
scroll to position [2105, 0]
click at [642, 113] on img at bounding box center [789, 204] width 449 height 227
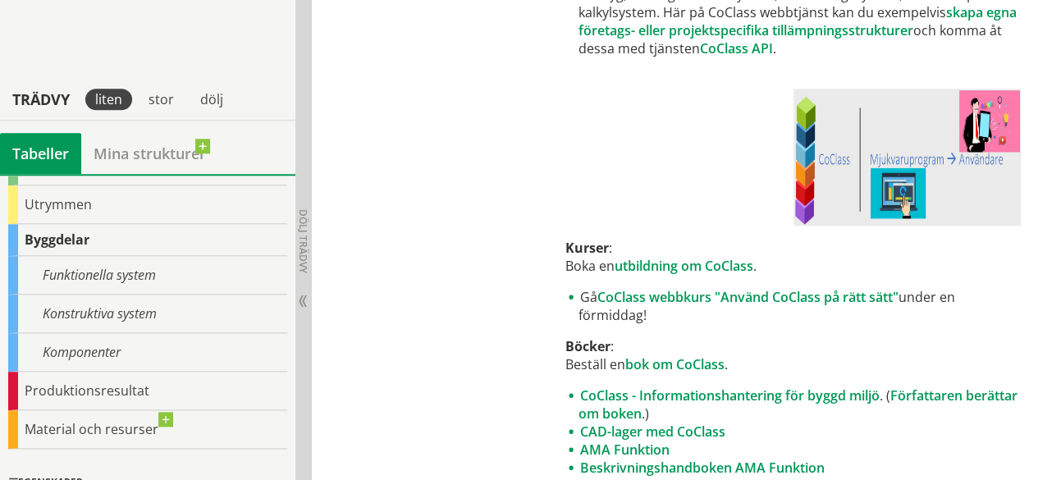
scroll to position [572, 0]
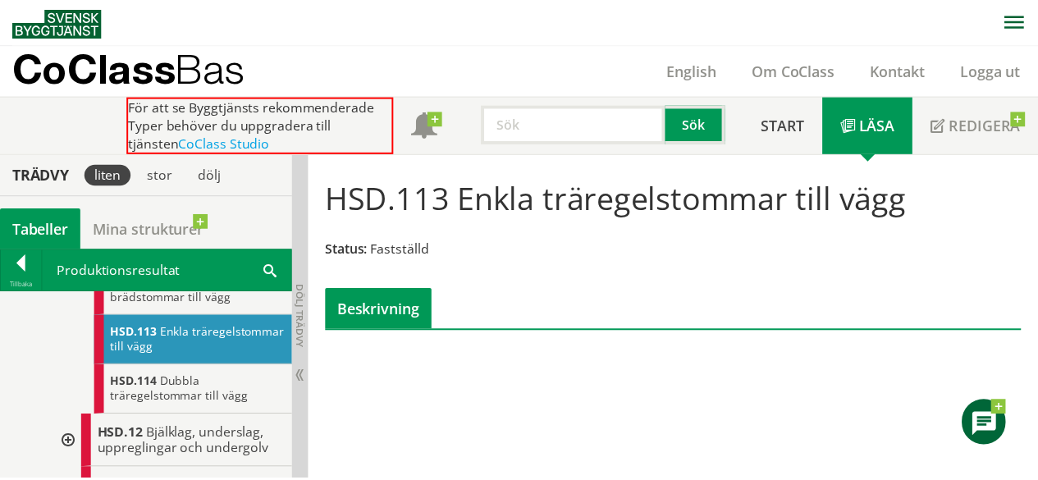
scroll to position [755, 0]
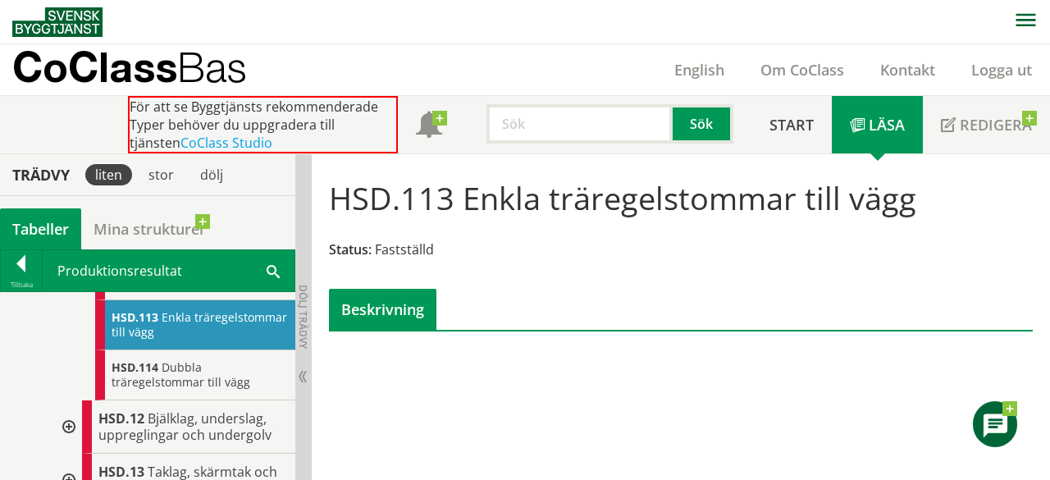
click at [384, 303] on div "Beskrivning" at bounding box center [382, 309] width 107 height 41
click at [358, 311] on div "Beskrivning" at bounding box center [382, 309] width 107 height 41
click at [438, 221] on div "HSD.113 Enkla träregelstommar till vägg Status: Fastställd Beskrivning" at bounding box center [681, 248] width 722 height 163
click at [185, 139] on link "CoClass Studio" at bounding box center [226, 143] width 92 height 18
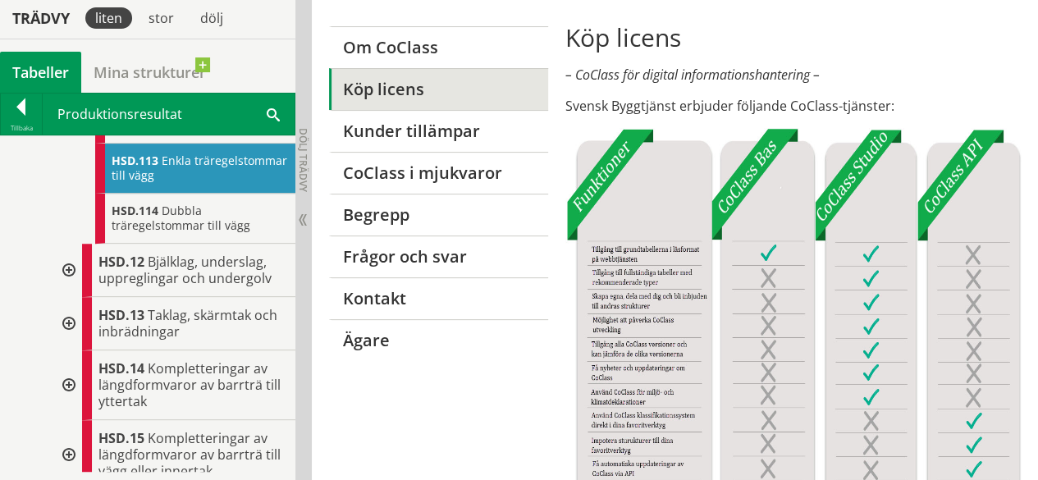
scroll to position [146, 0]
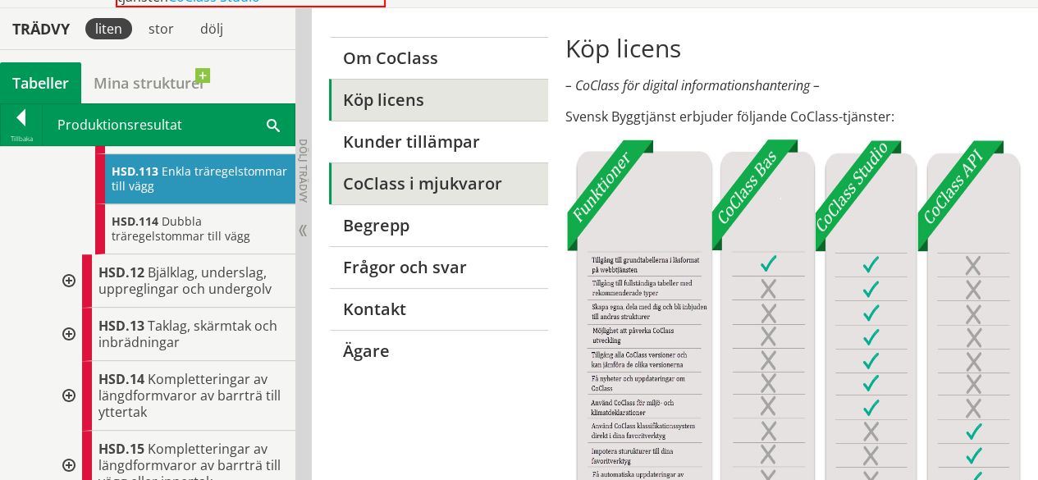
click at [405, 186] on link "CoClass i mjukvaror" at bounding box center [438, 183] width 219 height 42
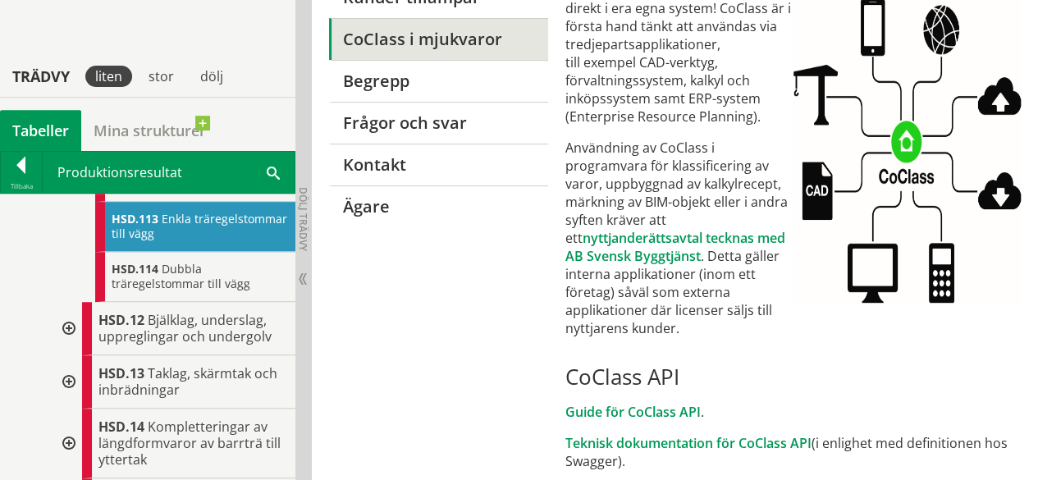
scroll to position [430, 0]
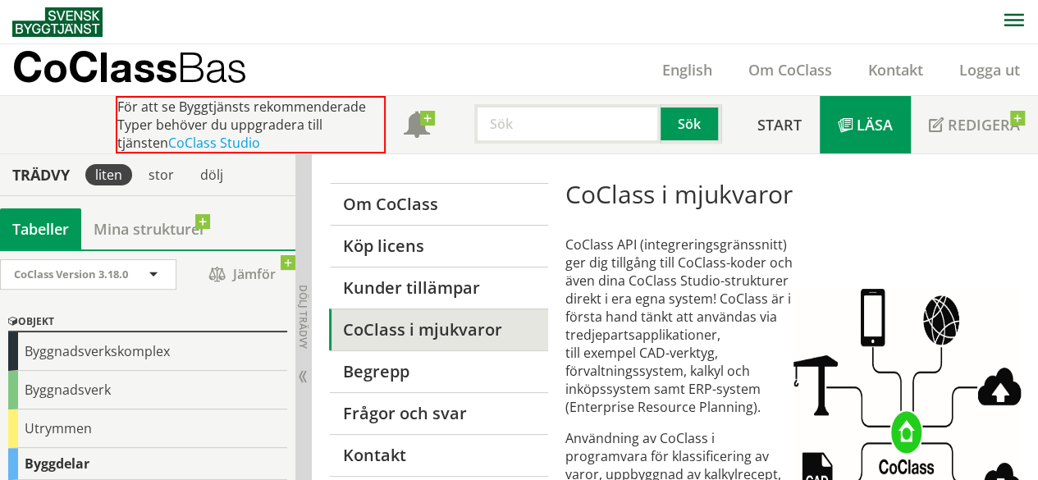
click at [902, 115] on link "Läsa" at bounding box center [864, 124] width 91 height 57
click at [868, 130] on span "Läsa" at bounding box center [874, 125] width 36 height 20
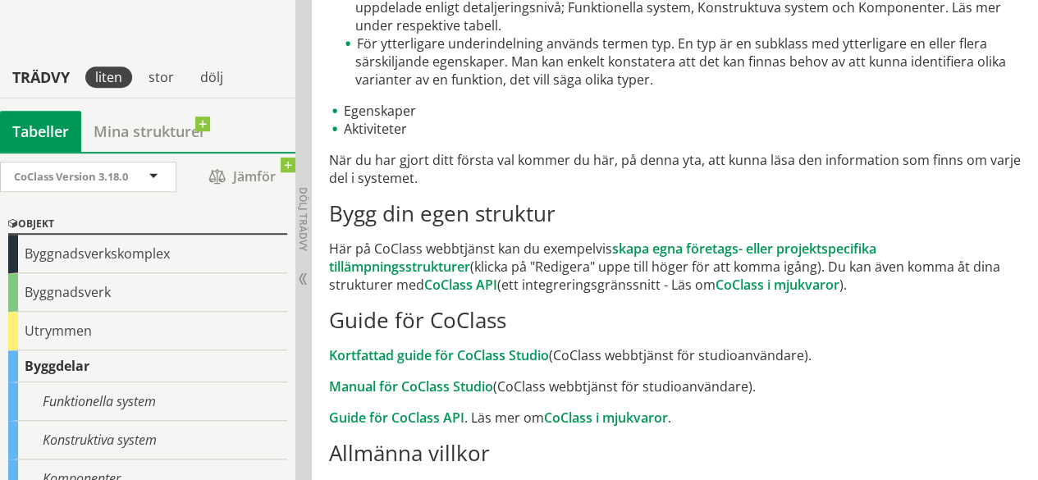
scroll to position [463, 0]
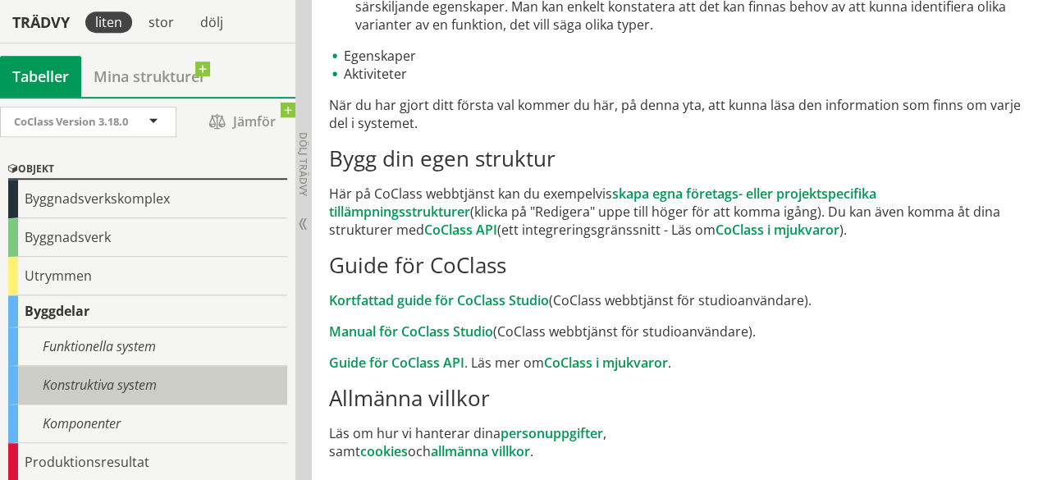
click at [127, 372] on div "Konstruktiva system" at bounding box center [147, 385] width 279 height 39
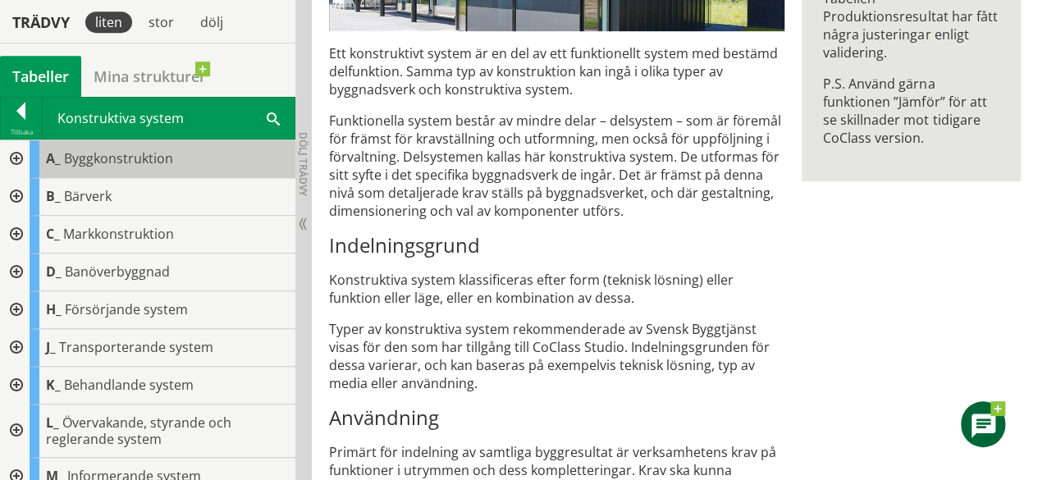
click at [187, 160] on div "A_ Byggkonstruktion" at bounding box center [163, 159] width 266 height 38
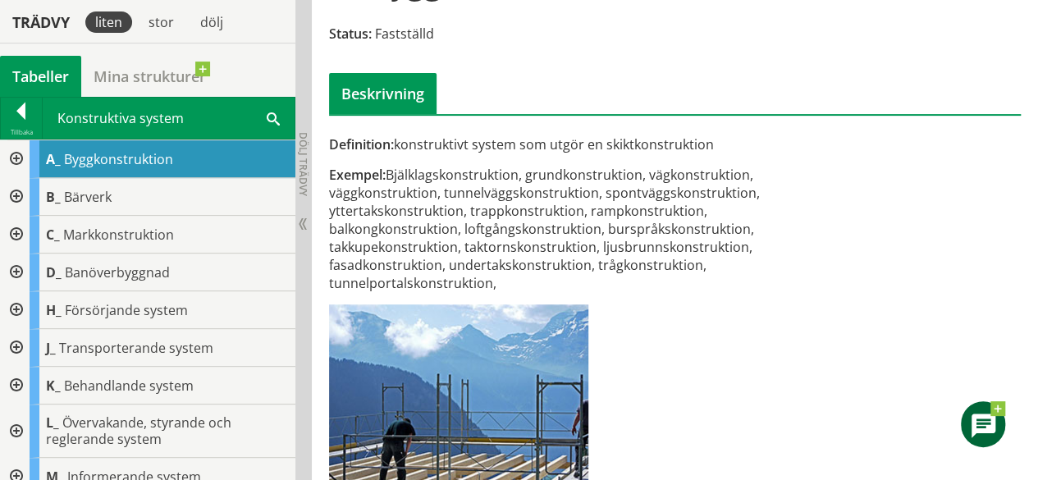
scroll to position [217, 0]
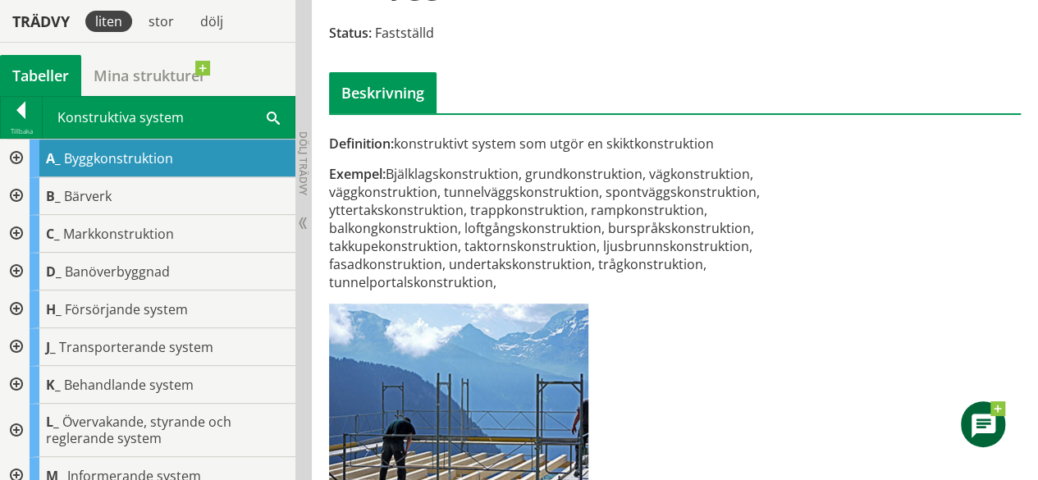
click at [457, 203] on div "Exempel: Bjälklagskonstruktion, grundkonstruktion, vägkonstruktion, väggkonstru…" at bounding box center [557, 228] width 456 height 126
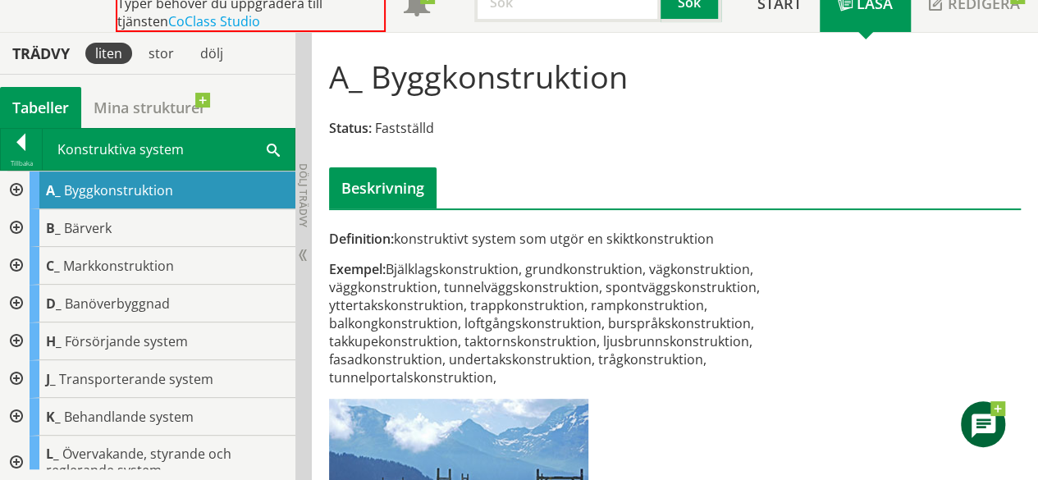
scroll to position [0, 0]
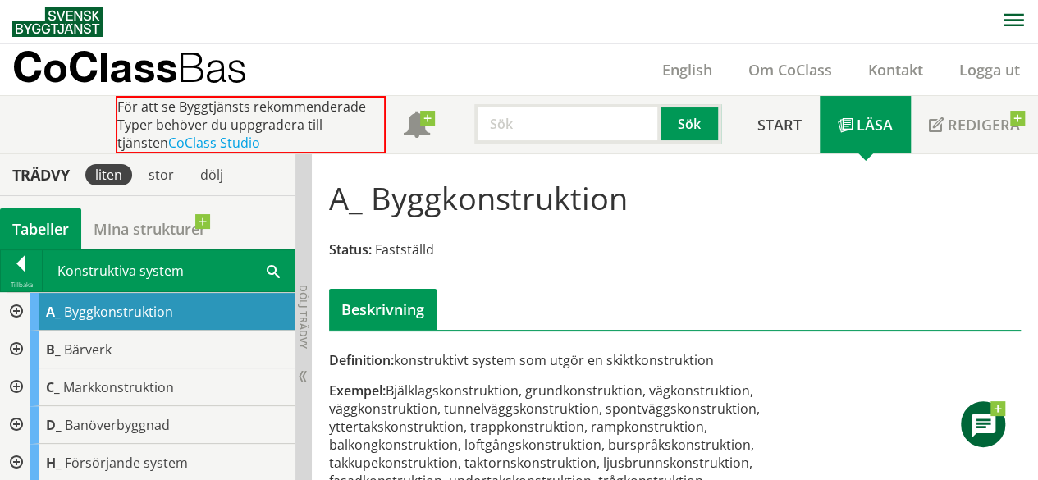
click at [583, 132] on input "text" at bounding box center [567, 123] width 186 height 39
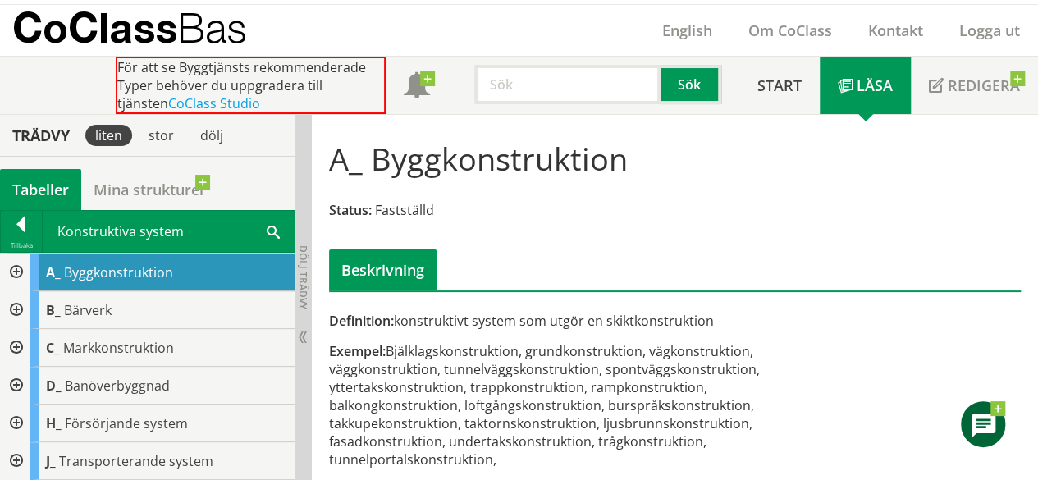
scroll to position [40, 0]
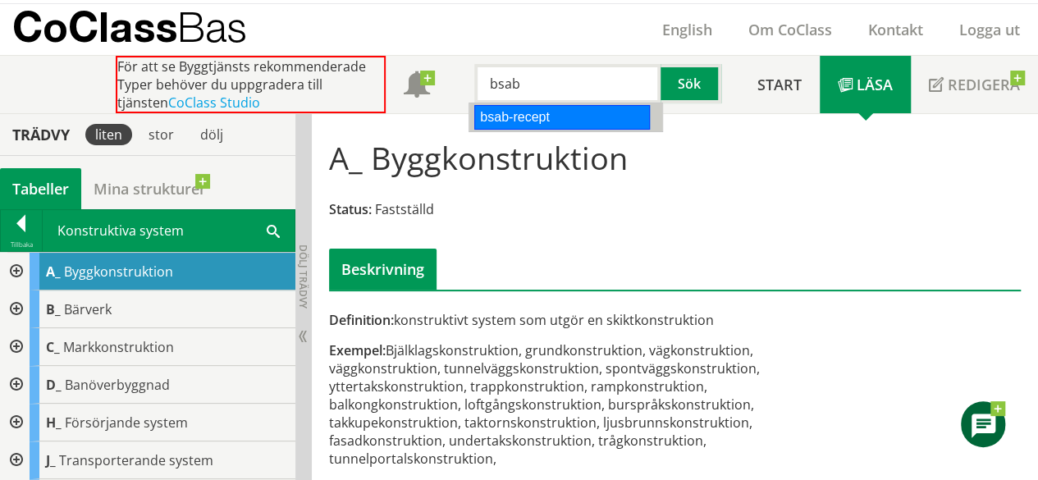
click at [541, 116] on div "bsab-recept" at bounding box center [562, 117] width 176 height 25
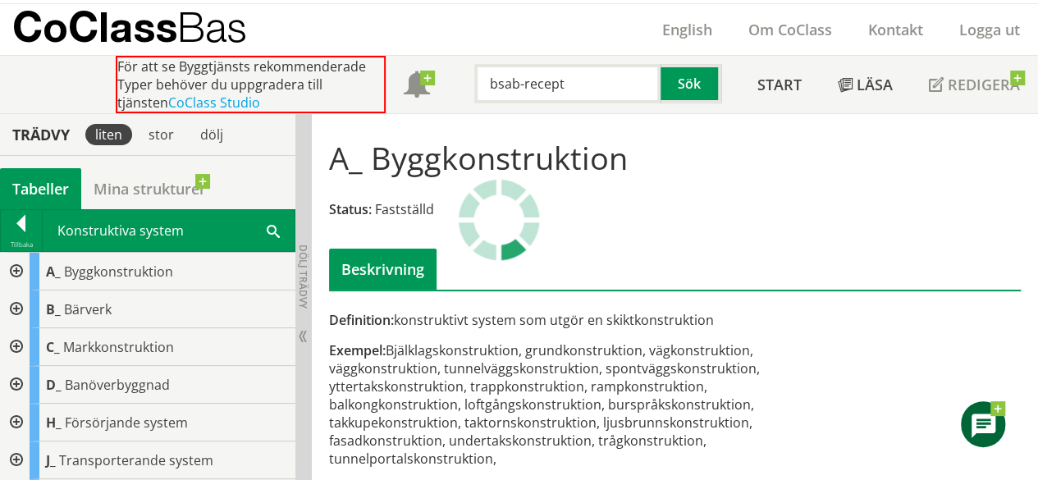
scroll to position [39, 0]
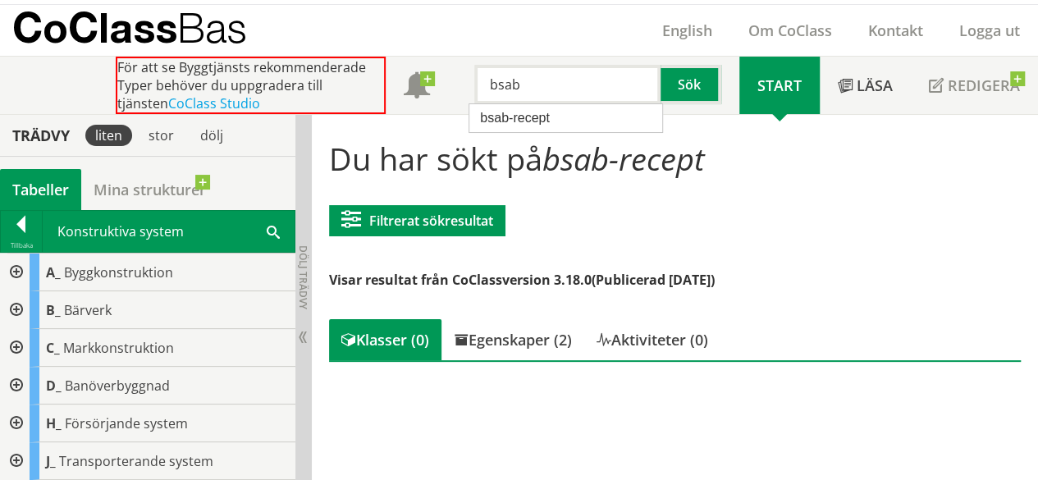
type input "bsab"
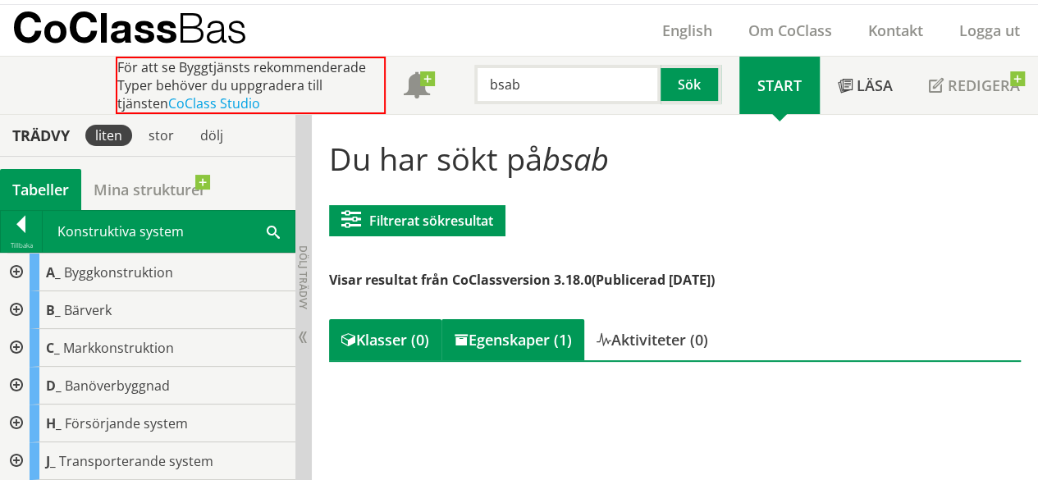
click at [518, 340] on div "Egenskaper (1)" at bounding box center [512, 339] width 143 height 41
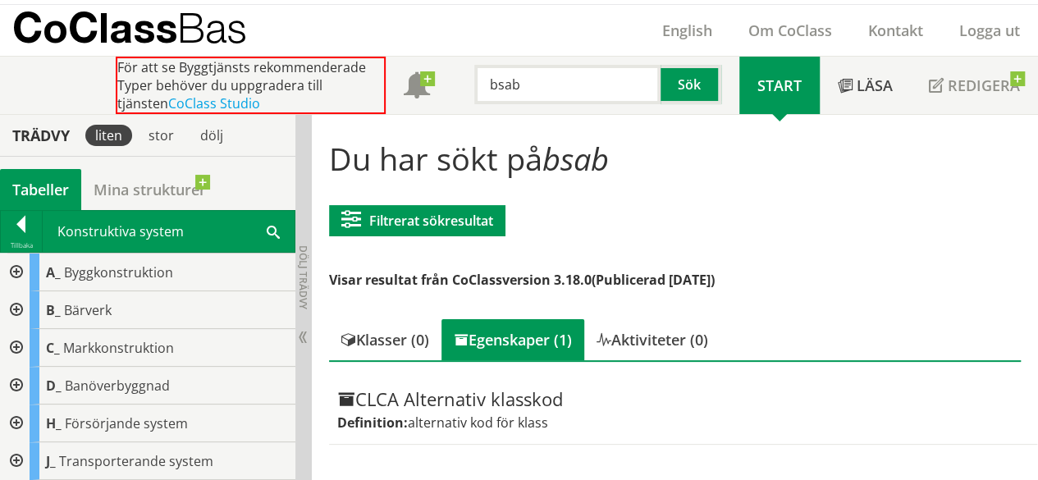
scroll to position [39, 0]
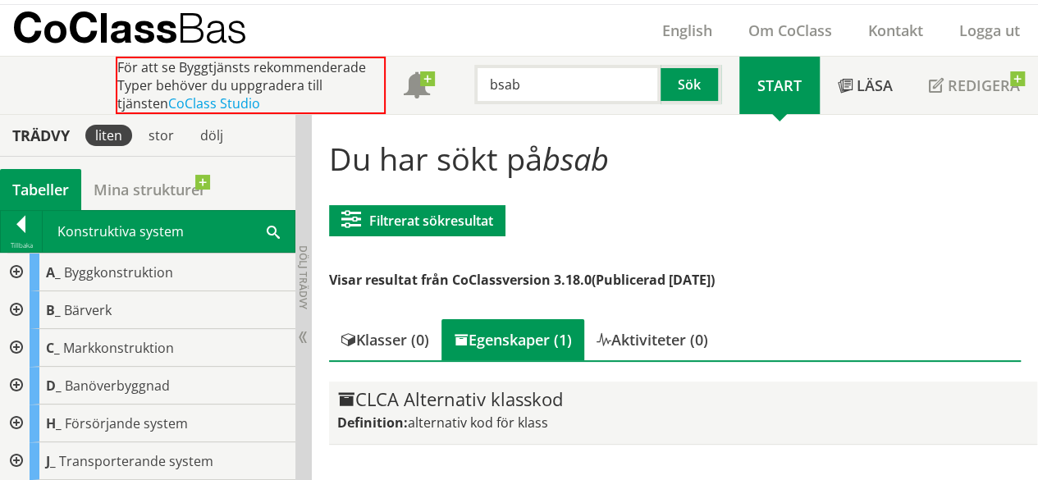
click at [472, 399] on div "CLCA Alternativ klasskod" at bounding box center [683, 400] width 692 height 20
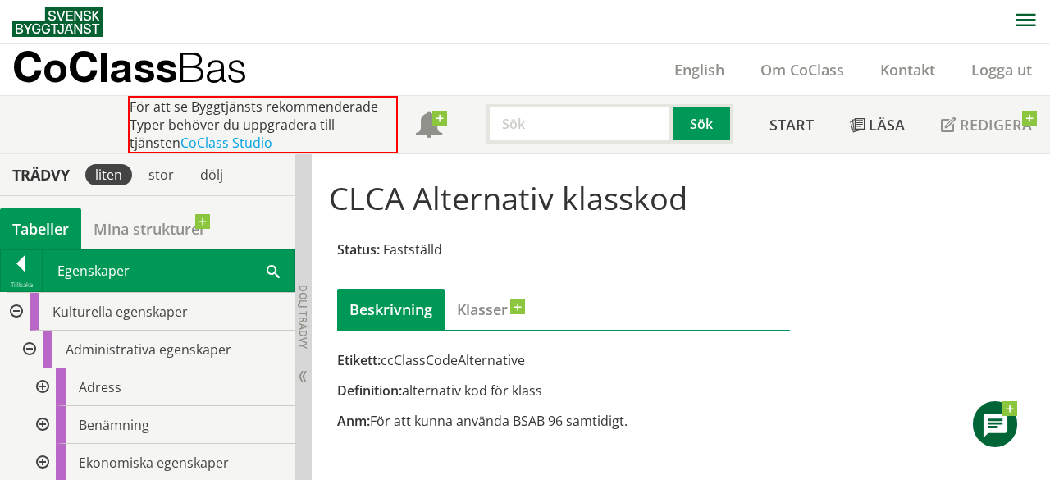
click at [546, 135] on input "text" at bounding box center [579, 123] width 186 height 39
click at [21, 273] on div at bounding box center [21, 266] width 41 height 23
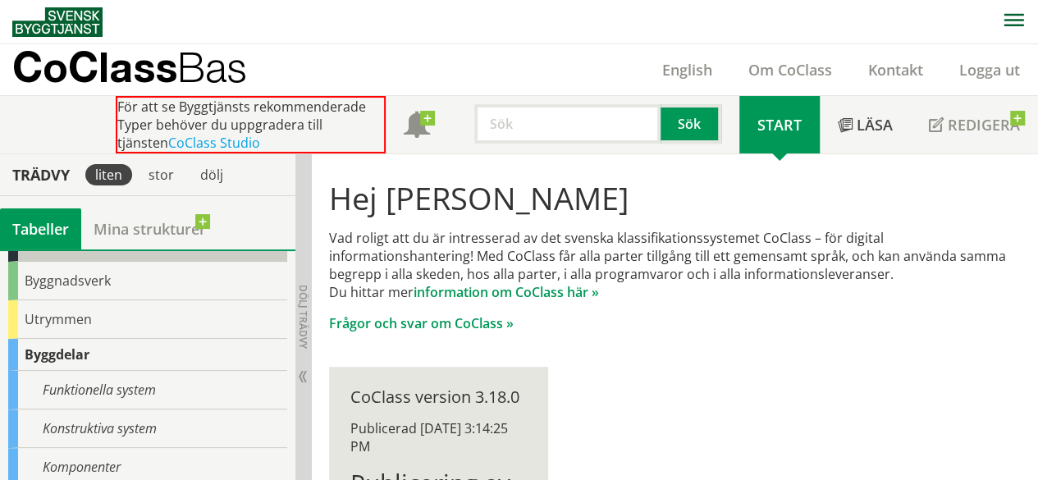
scroll to position [117, 0]
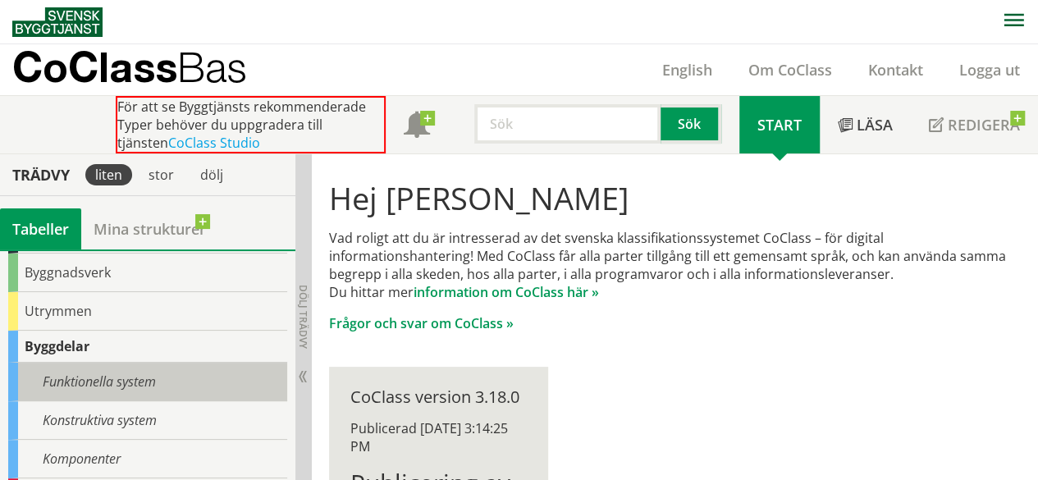
click at [122, 376] on div "Funktionella system" at bounding box center [147, 382] width 279 height 39
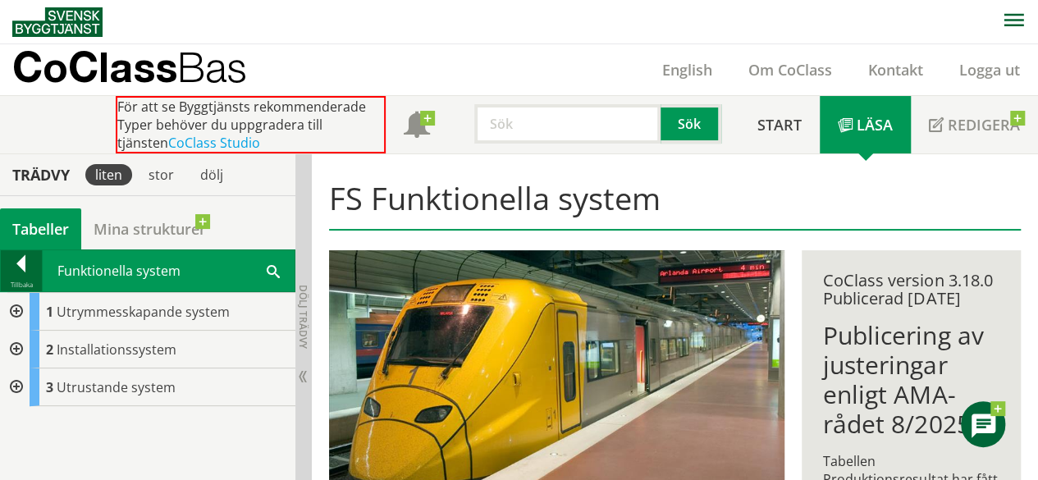
click at [21, 267] on div at bounding box center [21, 266] width 41 height 23
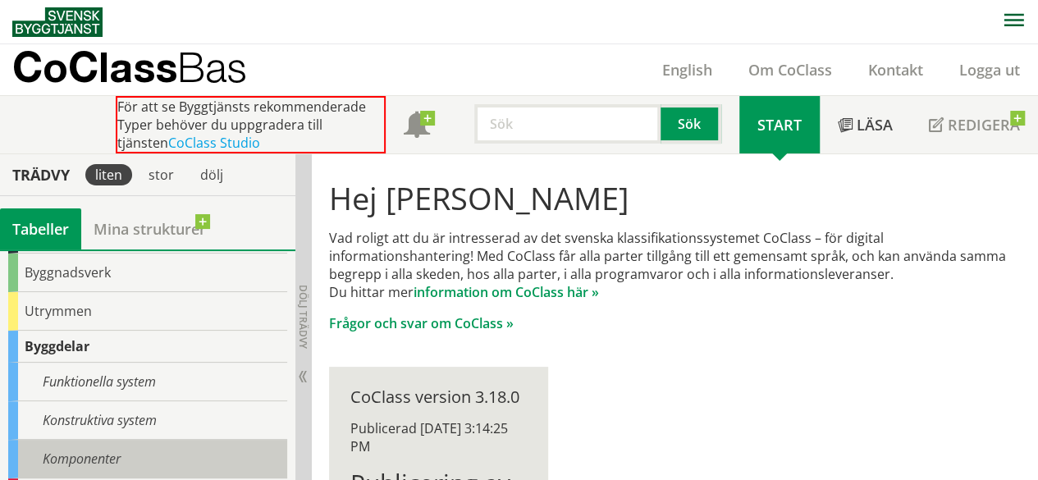
click at [103, 446] on div "Komponenter" at bounding box center [147, 459] width 279 height 39
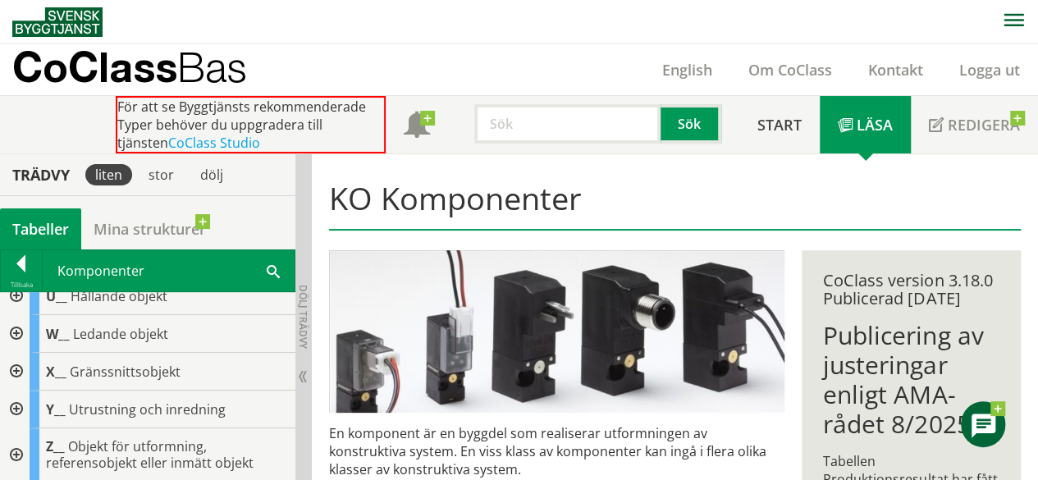
scroll to position [545, 0]
click at [21, 278] on div "Tillbaka" at bounding box center [21, 284] width 41 height 13
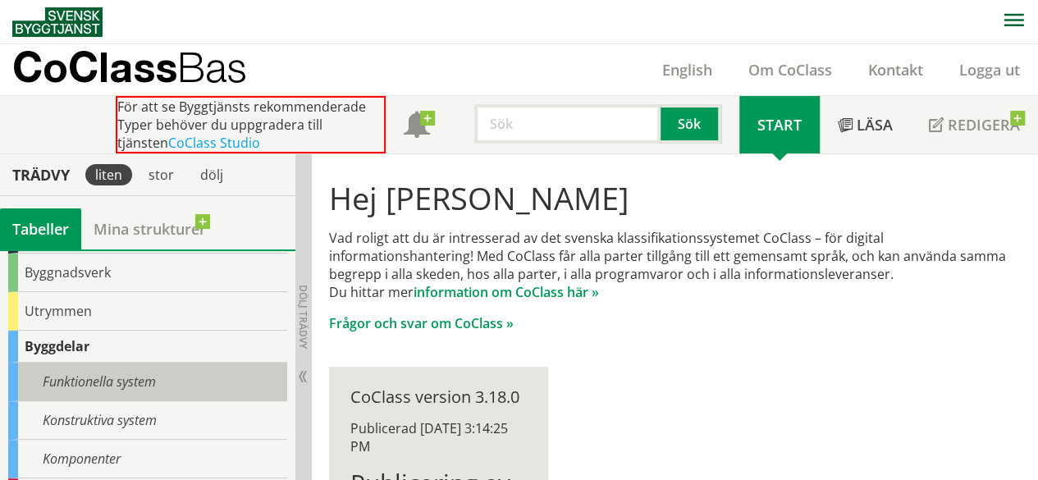
click at [128, 380] on div "Funktionella system" at bounding box center [147, 382] width 279 height 39
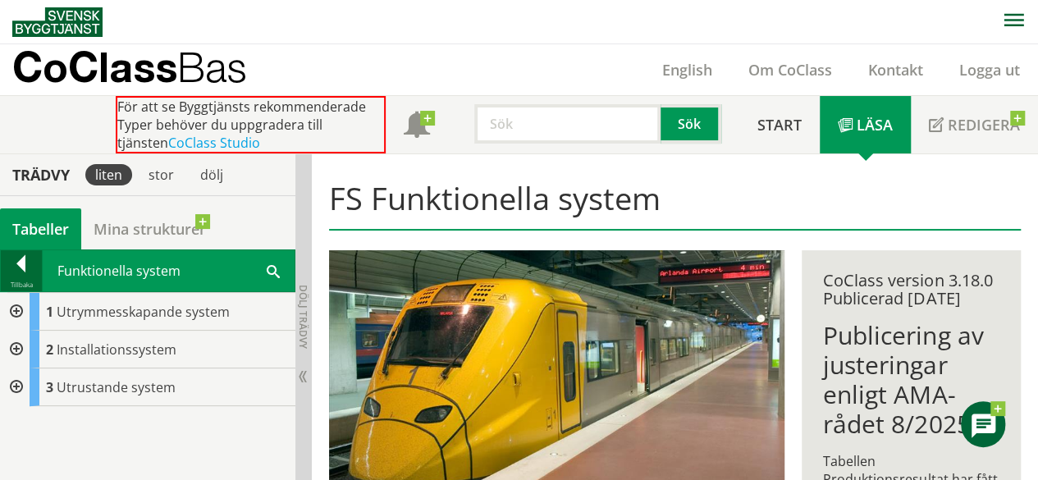
click at [18, 262] on div at bounding box center [21, 266] width 41 height 23
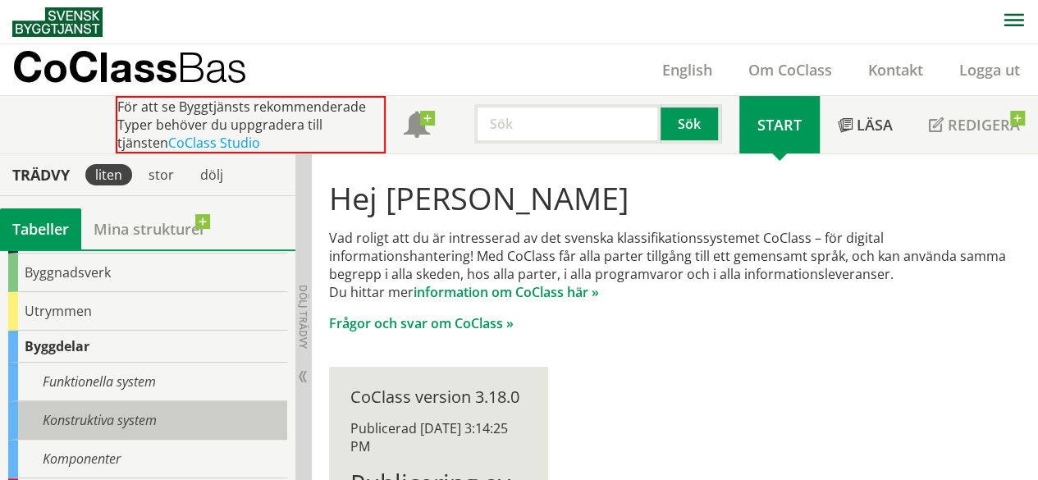
click at [97, 413] on div "Konstruktiva system" at bounding box center [147, 420] width 279 height 39
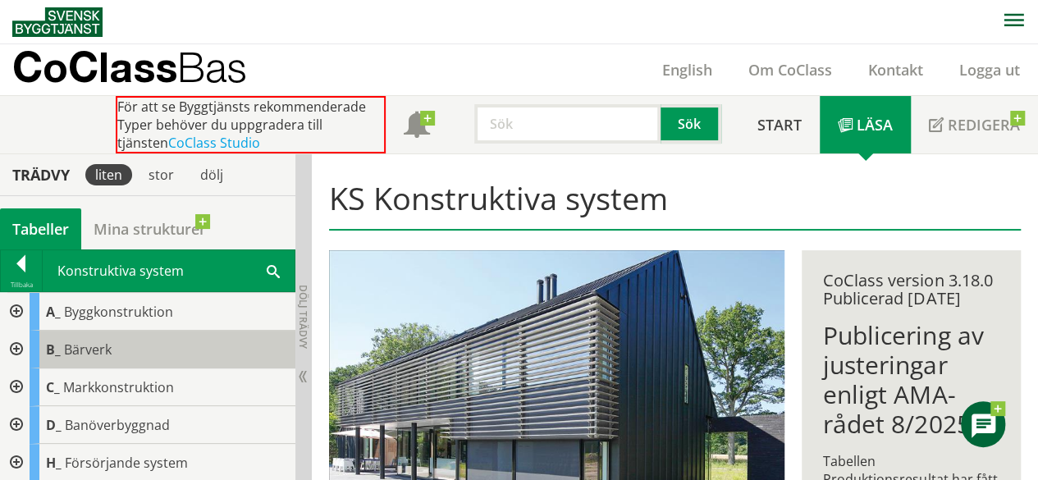
click at [109, 337] on div "B_ Bärverk" at bounding box center [163, 350] width 266 height 38
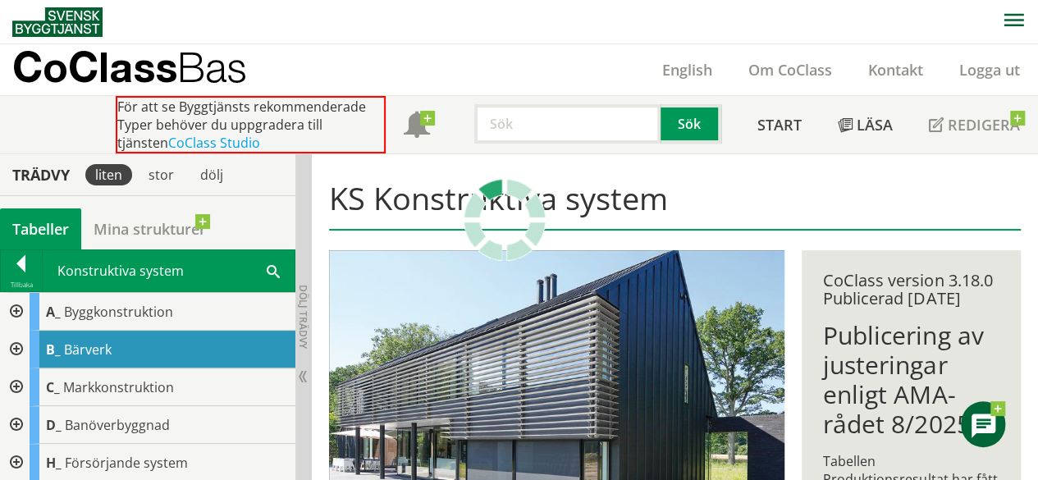
click at [109, 337] on div "B_ Bärverk" at bounding box center [163, 350] width 266 height 38
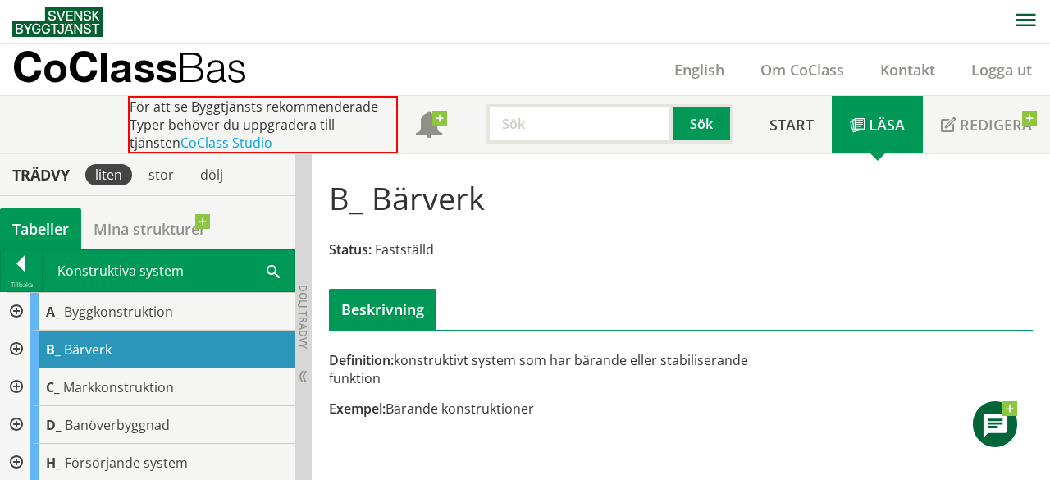
click at [410, 316] on div "Beskrivning" at bounding box center [382, 309] width 107 height 41
click at [992, 416] on use at bounding box center [995, 425] width 24 height 24
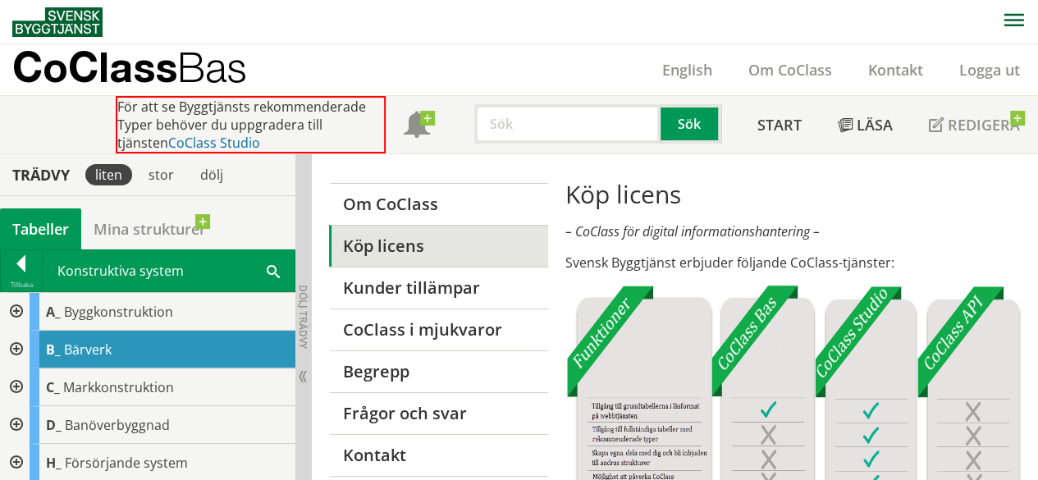
click at [168, 139] on link "CoClass Studio" at bounding box center [214, 143] width 92 height 18
